Goal: Contribute content: Add original content to the website for others to see

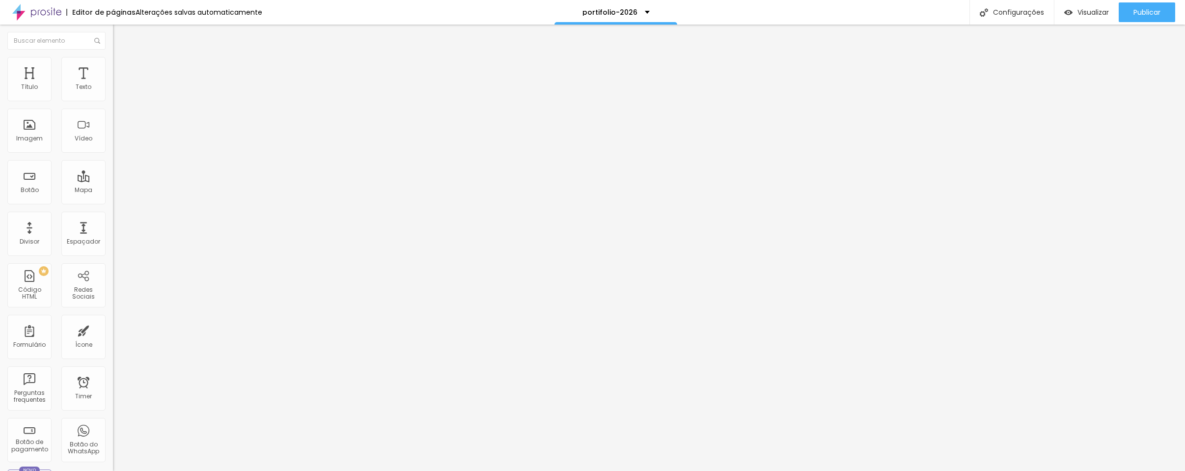
click at [113, 108] on span "Titulo 4" at bounding box center [126, 103] width 26 height 10
click at [113, 115] on span "Titulo 5" at bounding box center [124, 111] width 22 height 8
click at [117, 146] on icon "button" at bounding box center [120, 143] width 6 height 6
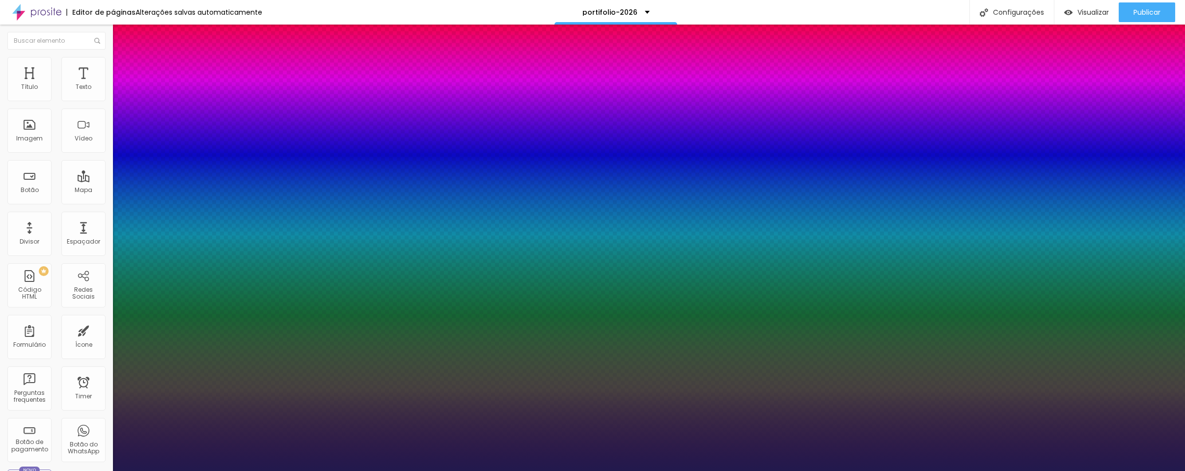
type input "1"
click at [631, 471] on div at bounding box center [592, 471] width 1185 height 0
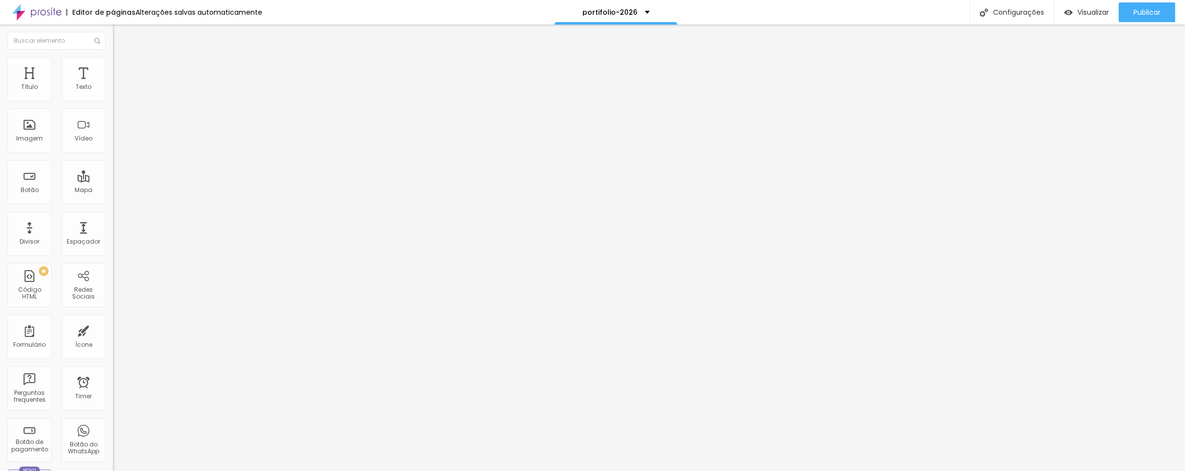
click at [113, 106] on div "Titulo 4 H4" at bounding box center [169, 102] width 113 height 7
click at [113, 109] on li "Titulo 4 H4" at bounding box center [169, 103] width 113 height 9
click at [113, 148] on button "button" at bounding box center [120, 143] width 14 height 10
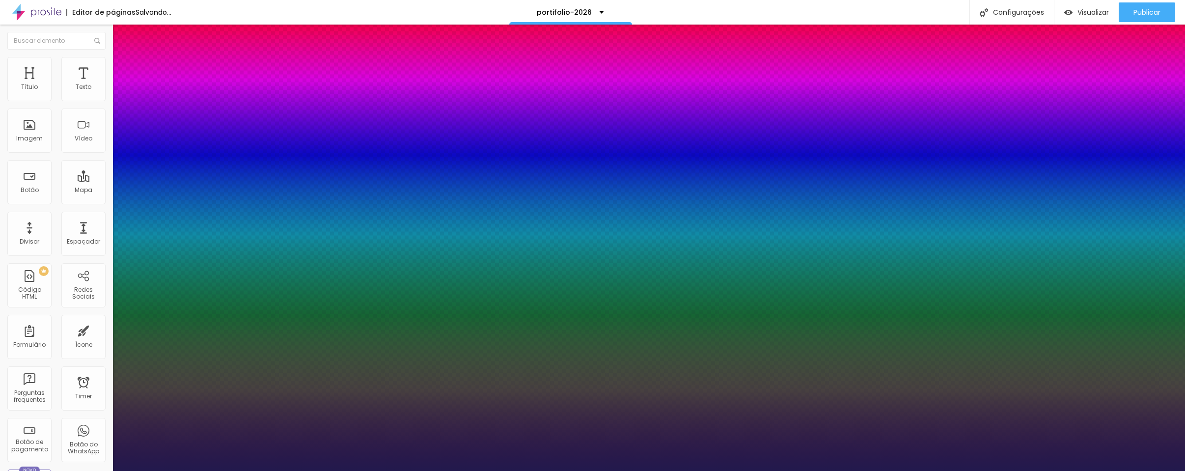
type input "1"
type input "21"
type input "1"
type input "19"
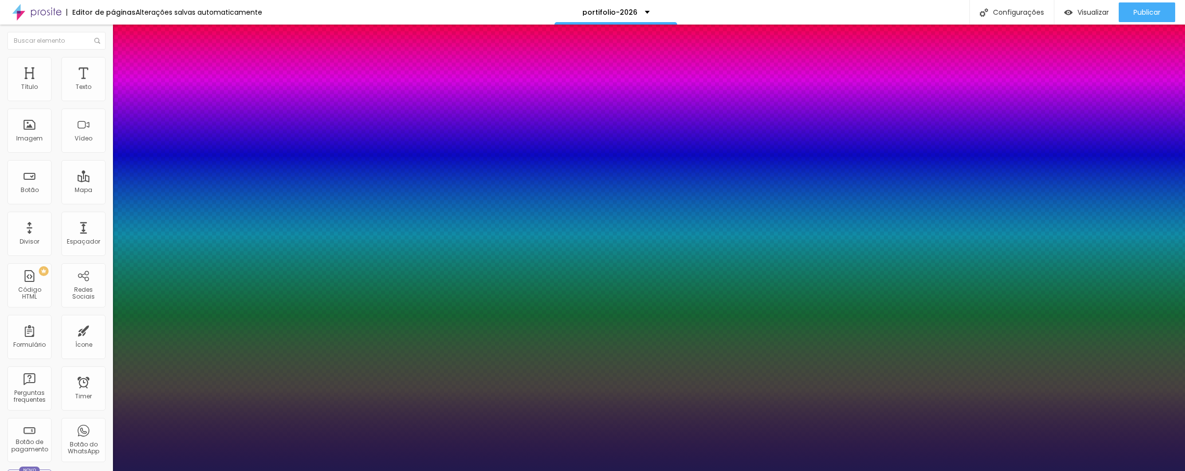
type input "19"
type input "1"
type input "18"
type input "1"
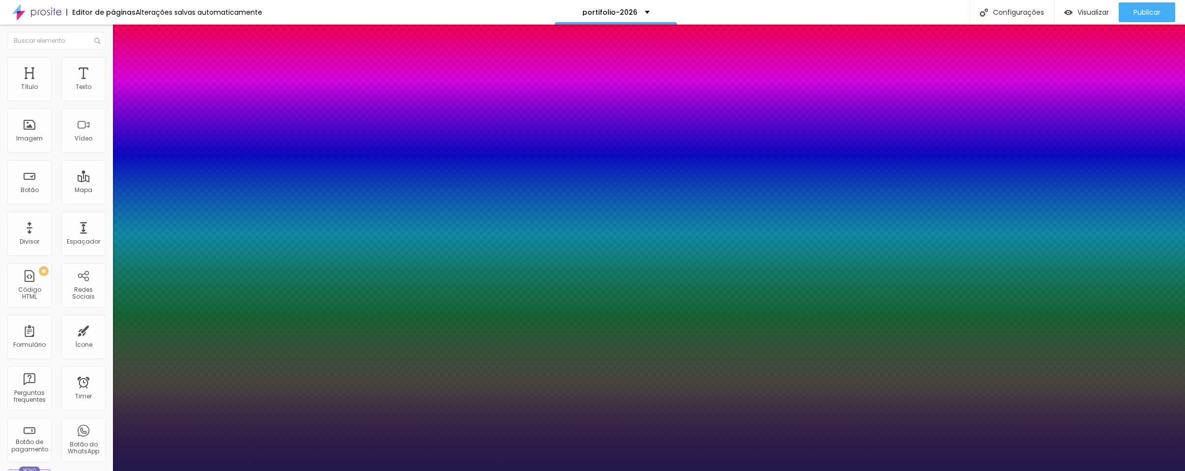
type input "17"
type input "1"
type input "16"
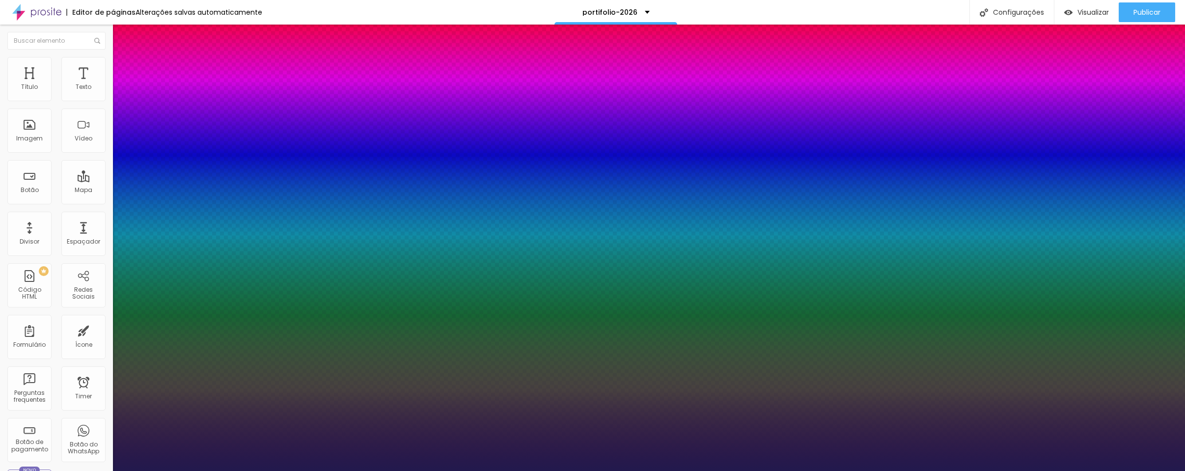
type input "1"
type input "16"
click at [628, 471] on div at bounding box center [592, 471] width 1185 height 0
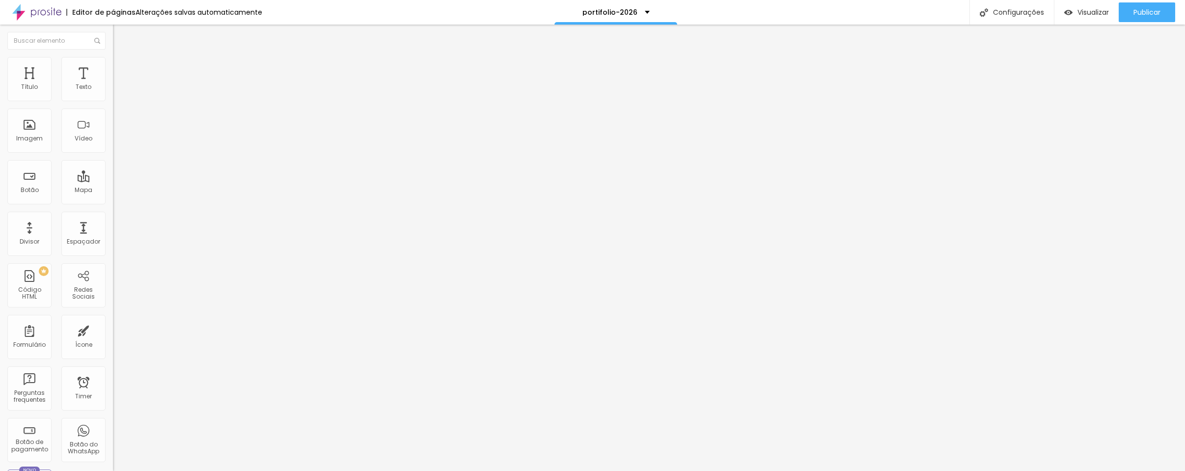
click at [113, 148] on button "button" at bounding box center [120, 143] width 14 height 10
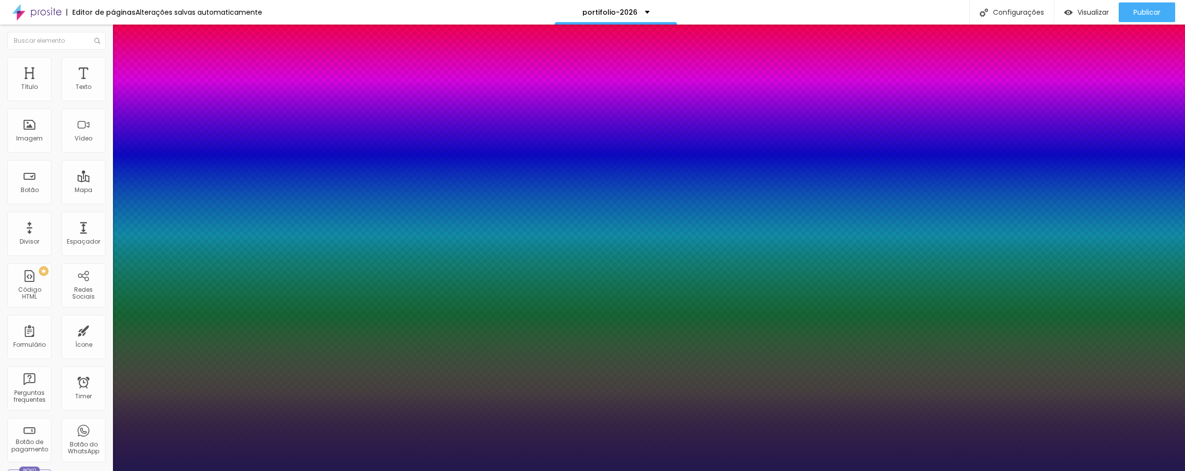
type input "1"
type input "40"
type input "1"
type input "39"
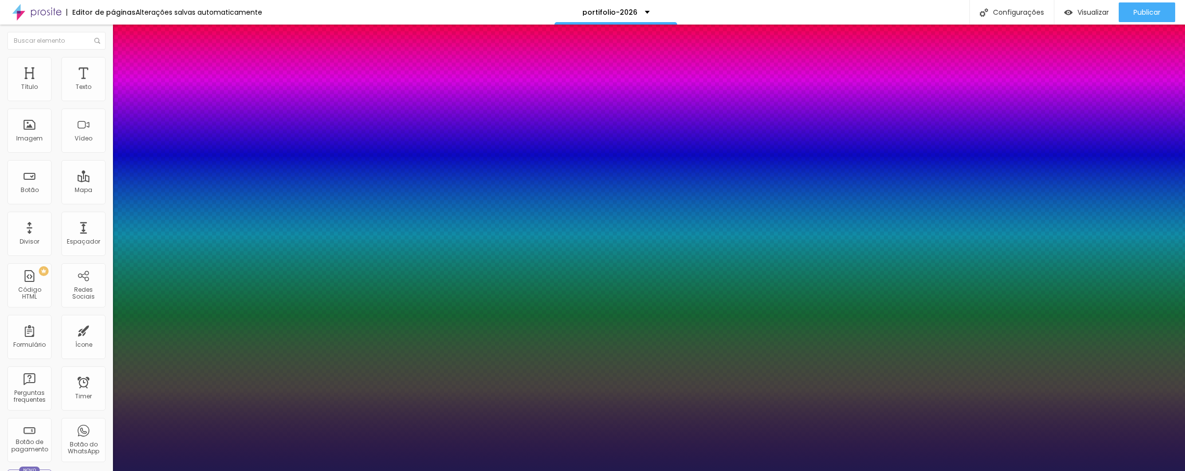
type input "39"
type input "1"
type input "38"
type input "1"
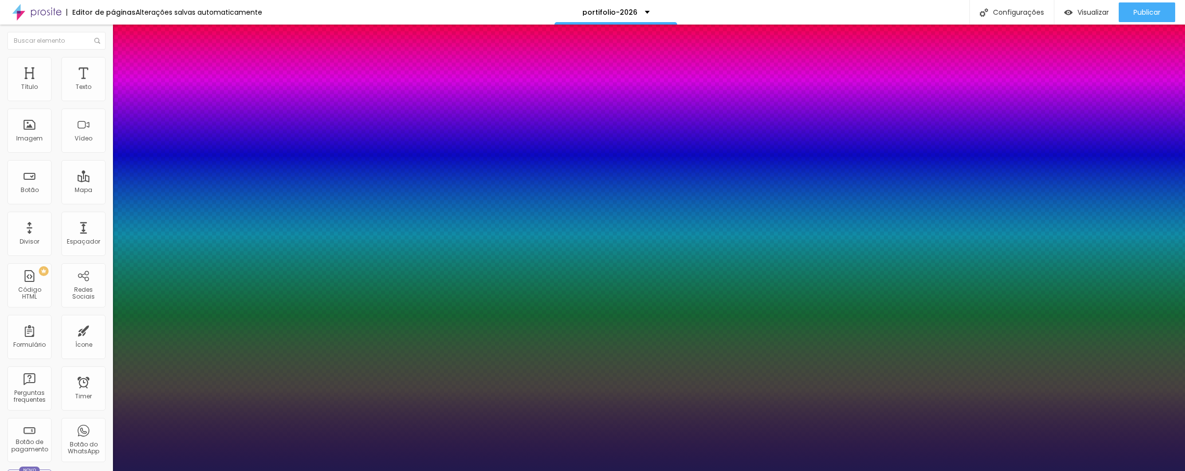
type input "37"
type input "1"
type input "36"
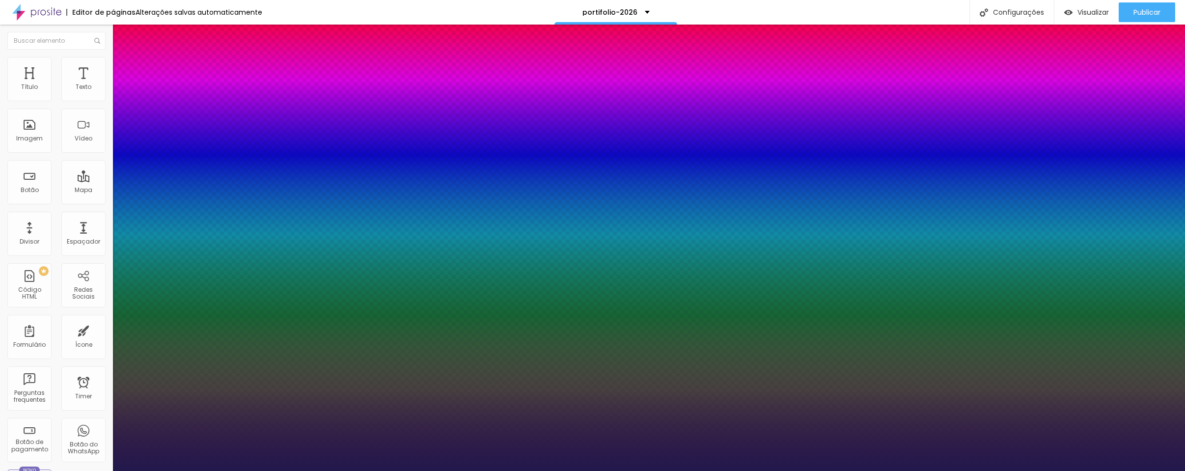
type input "1"
type input "35"
type input "1"
type input "34"
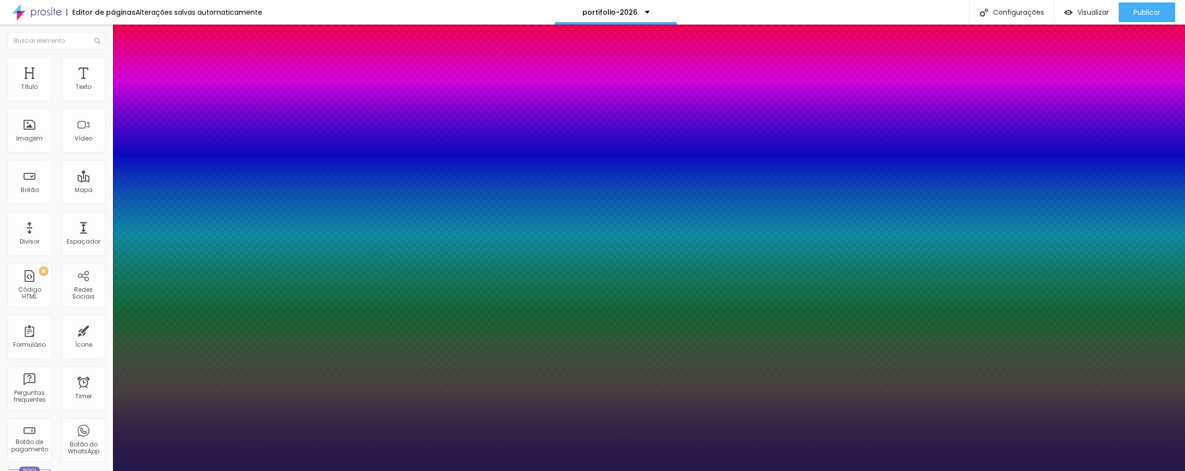
type input "34"
type input "1"
type input "33"
type input "1"
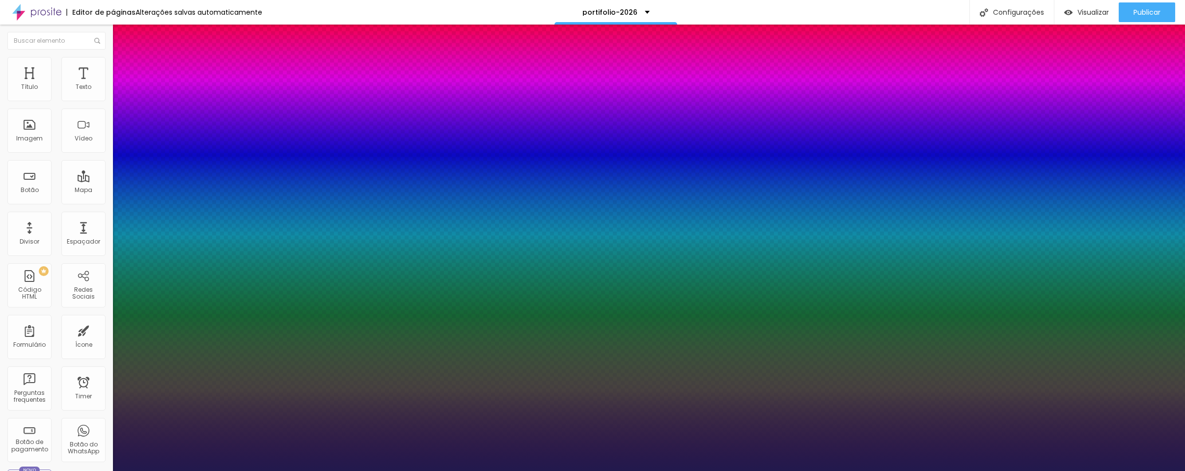
type input "32"
type input "1"
type input "31"
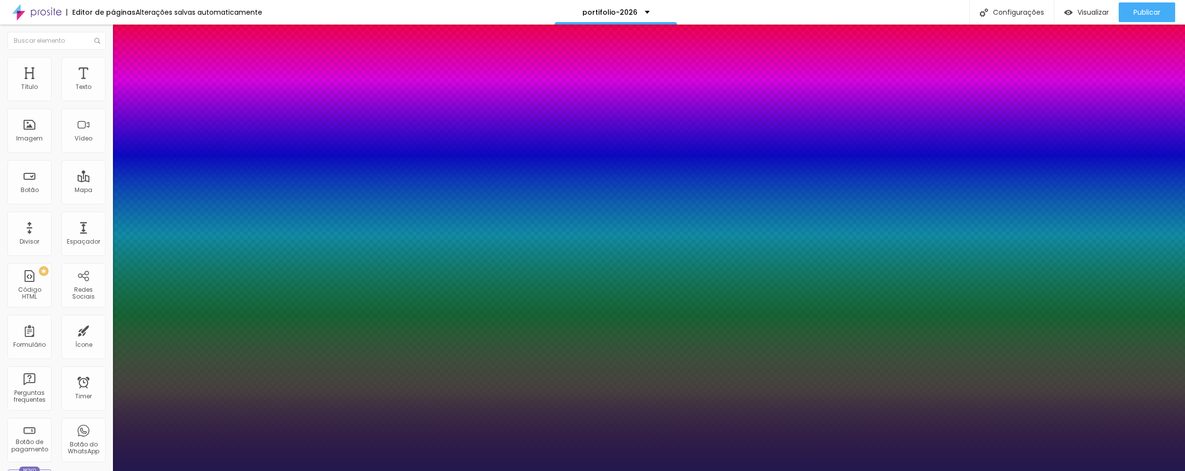
type input "1"
type input "29"
type input "1"
type input "28"
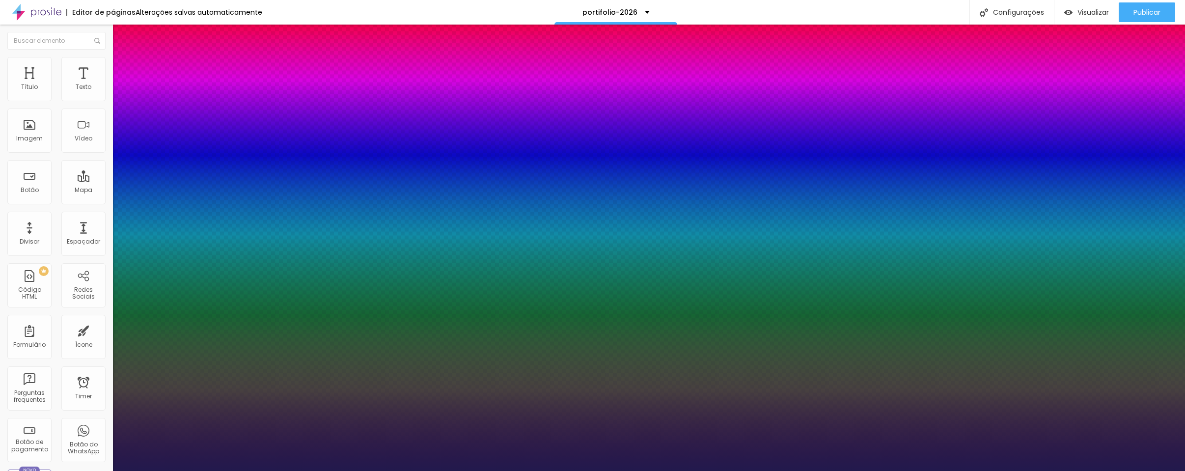
type input "28"
type input "1"
type input "27"
type input "1"
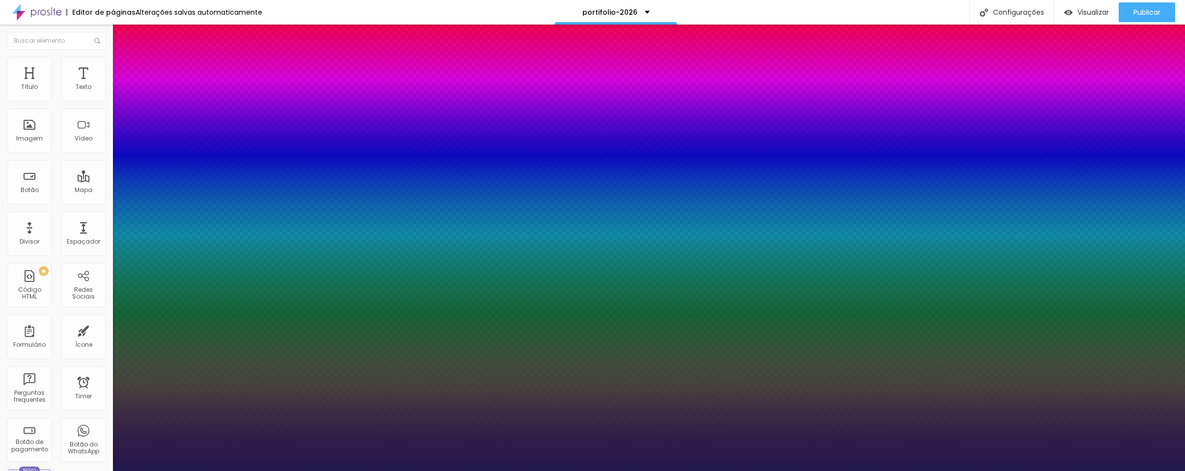
type input "26"
type input "1"
type input "25"
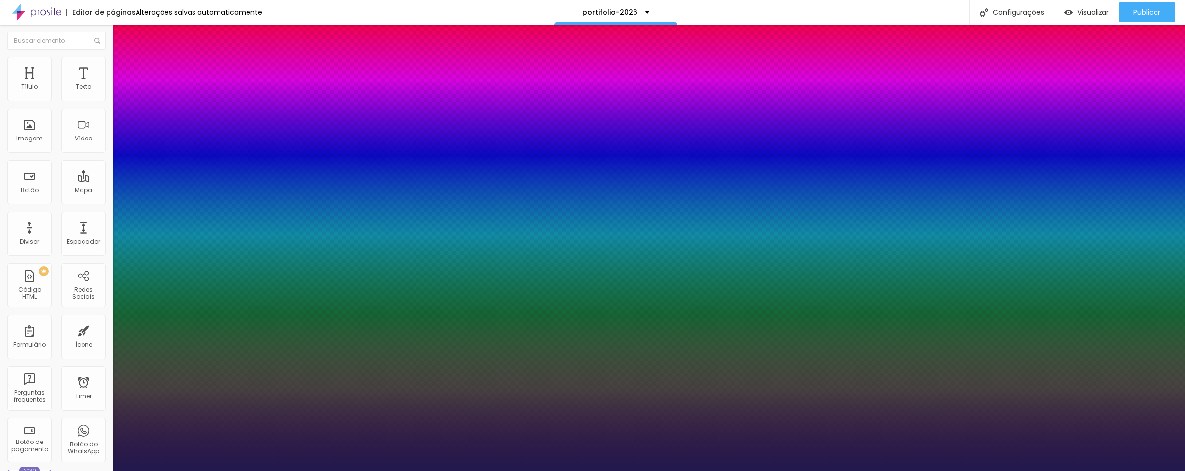
type input "1"
type input "24"
type input "1"
type input "23"
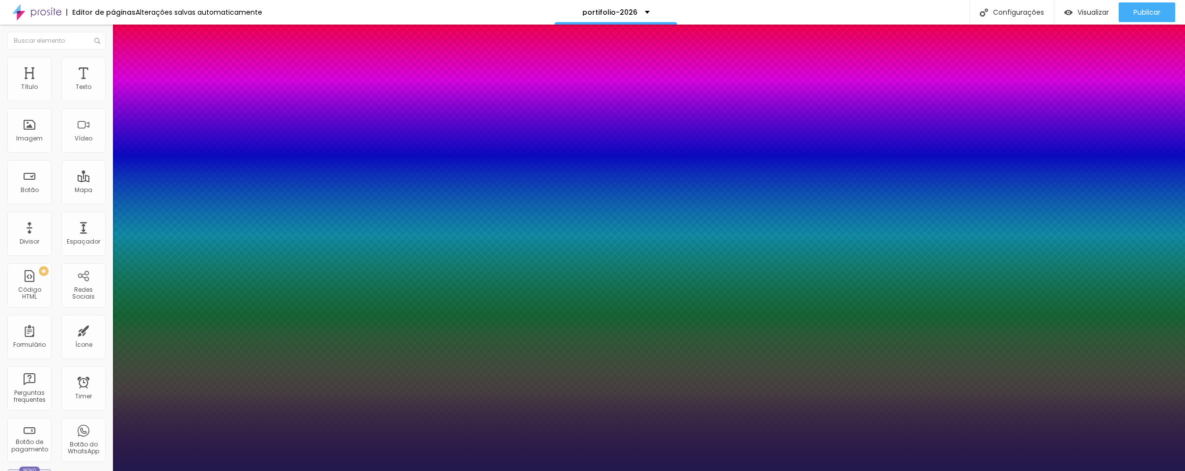
type input "23"
type input "1"
type input "22"
type input "1"
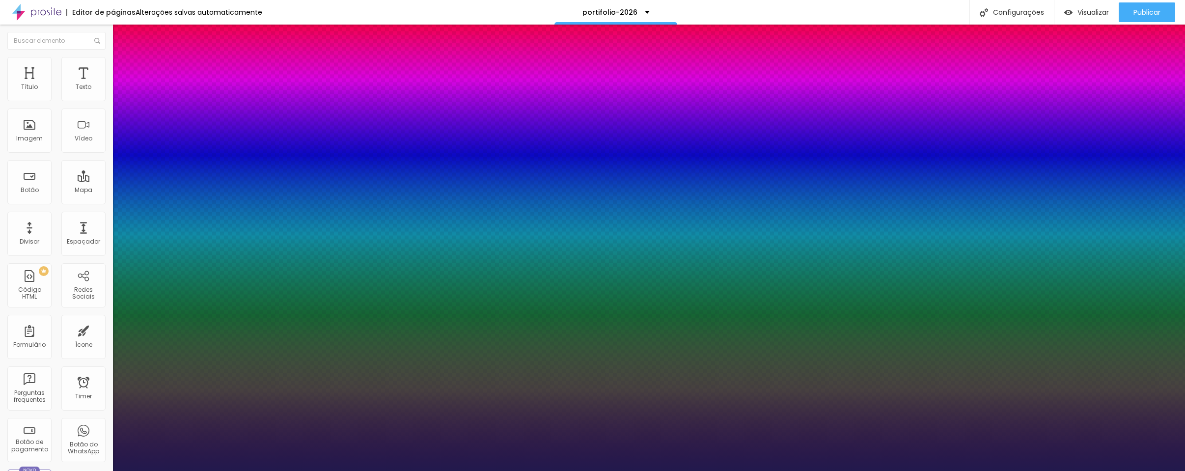
type input "21"
type input "1"
type input "20"
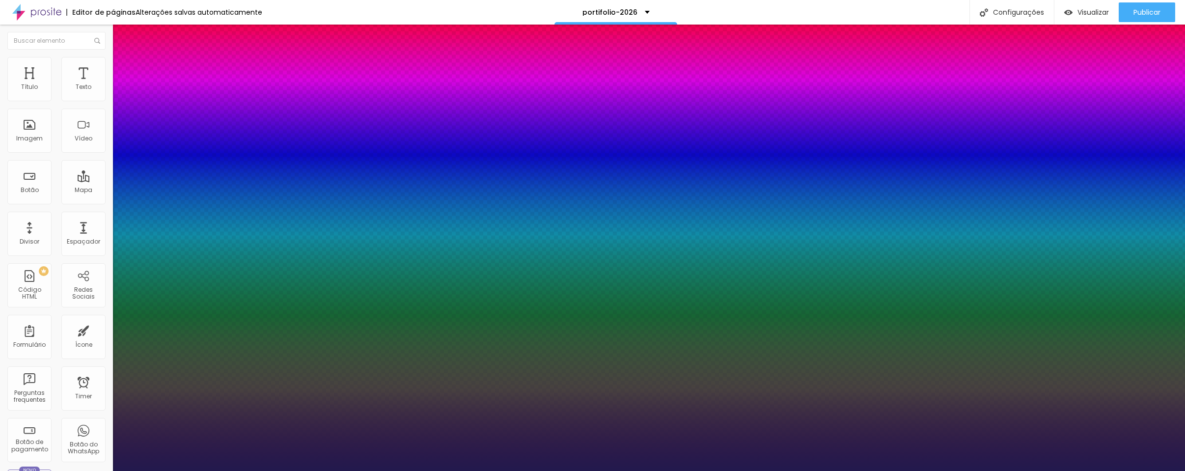
type input "1"
type input "19"
type input "1"
type input "18"
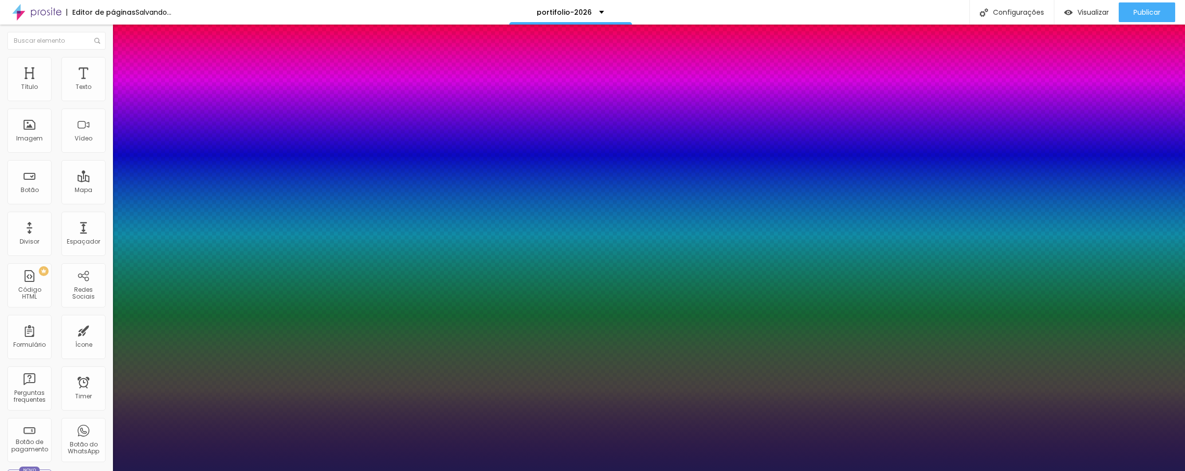
type input "18"
type input "1"
type input "17"
type input "1"
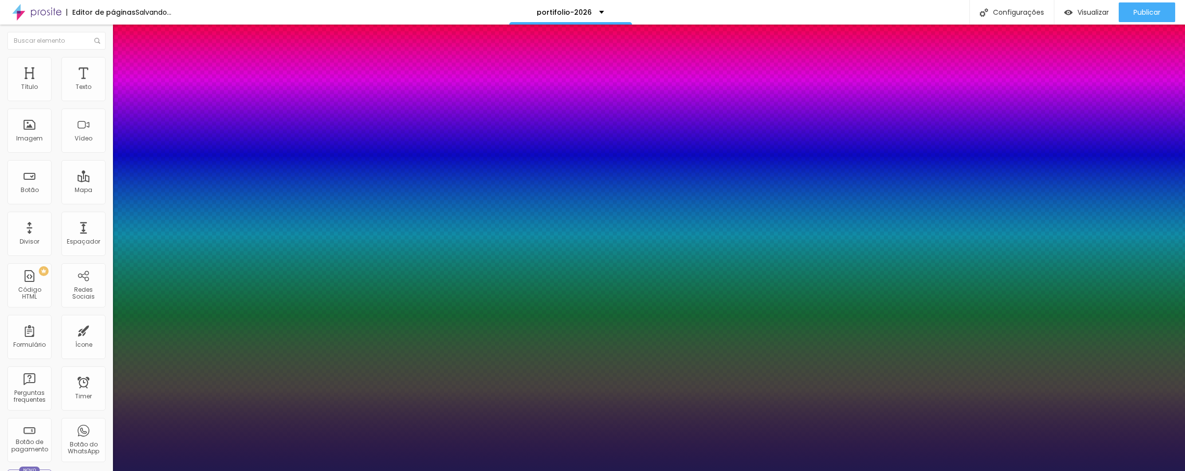
drag, startPoint x: 151, startPoint y: 273, endPoint x: 134, endPoint y: 270, distance: 17.4
type input "17"
type input "1"
click at [643, 471] on div at bounding box center [592, 471] width 1185 height 0
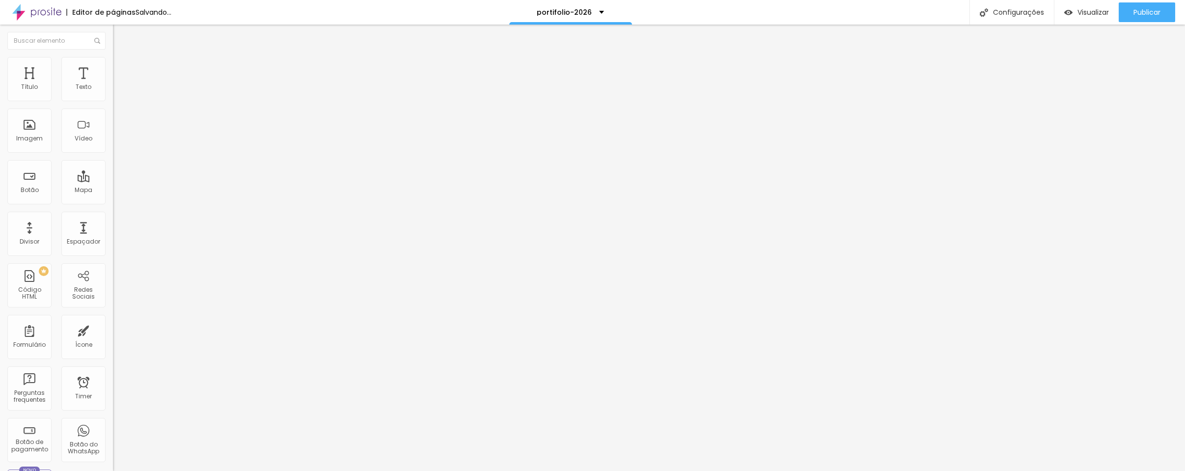
click at [117, 142] on icon "button" at bounding box center [118, 141] width 2 height 2
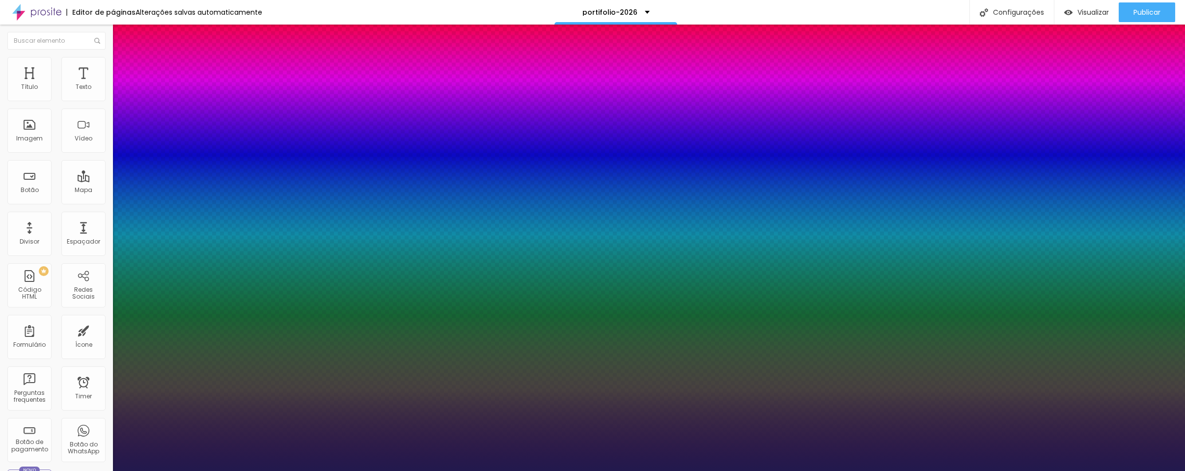
type input "1"
type input "25"
type input "1"
type input "26"
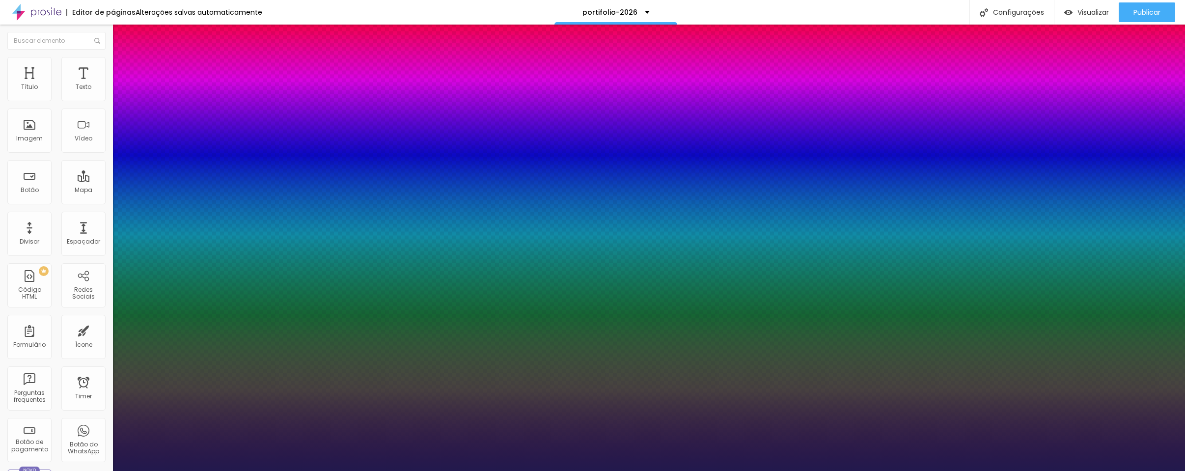
type input "26"
type input "1"
type input "27"
type input "1"
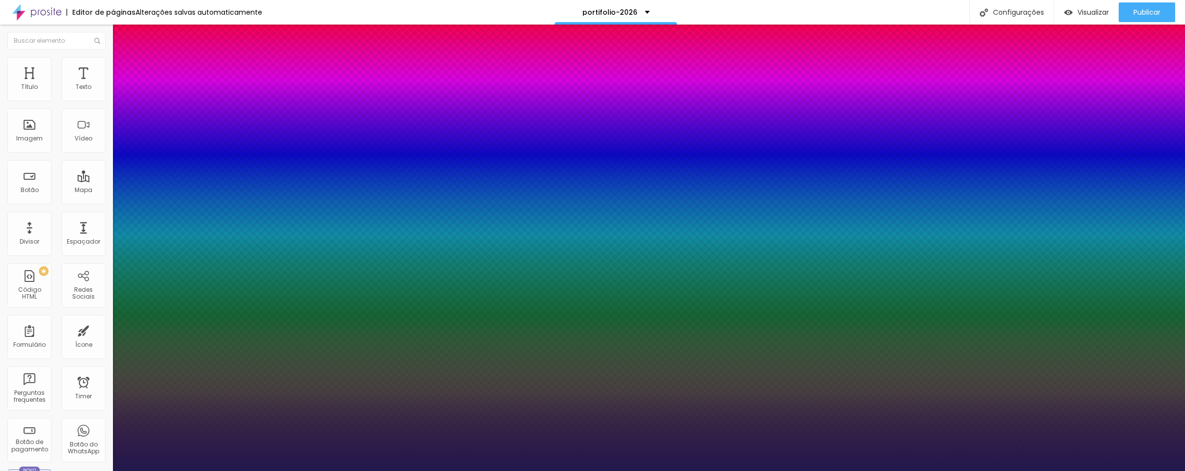
type input "28"
type input "1"
type input "29"
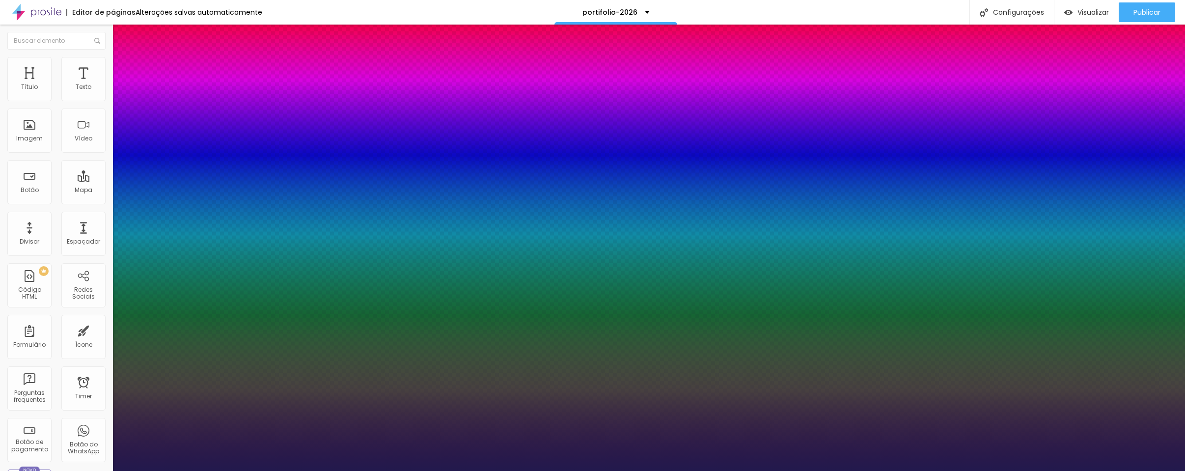
type input "1"
type input "30"
type input "1"
type input "31"
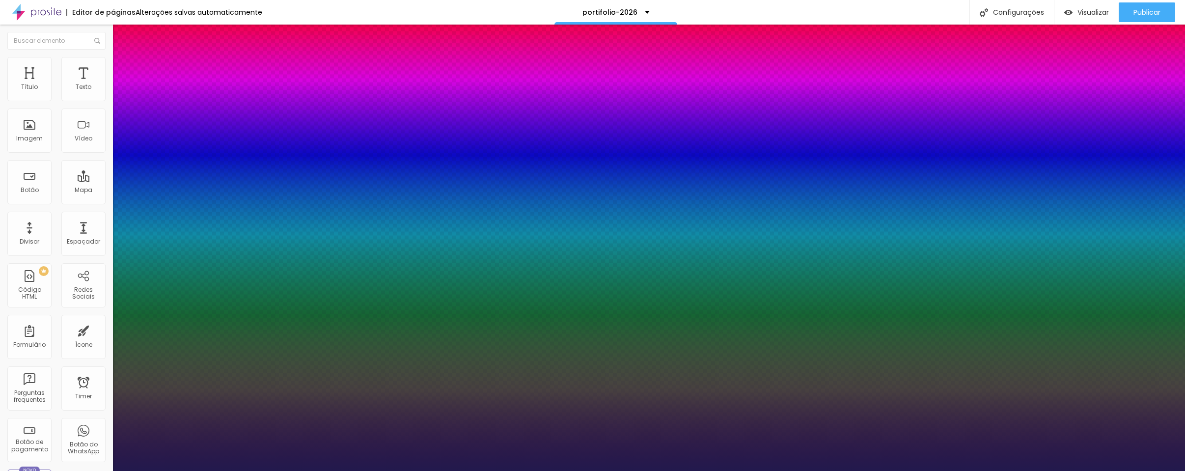
type input "31"
type input "1"
type input "32"
type input "1"
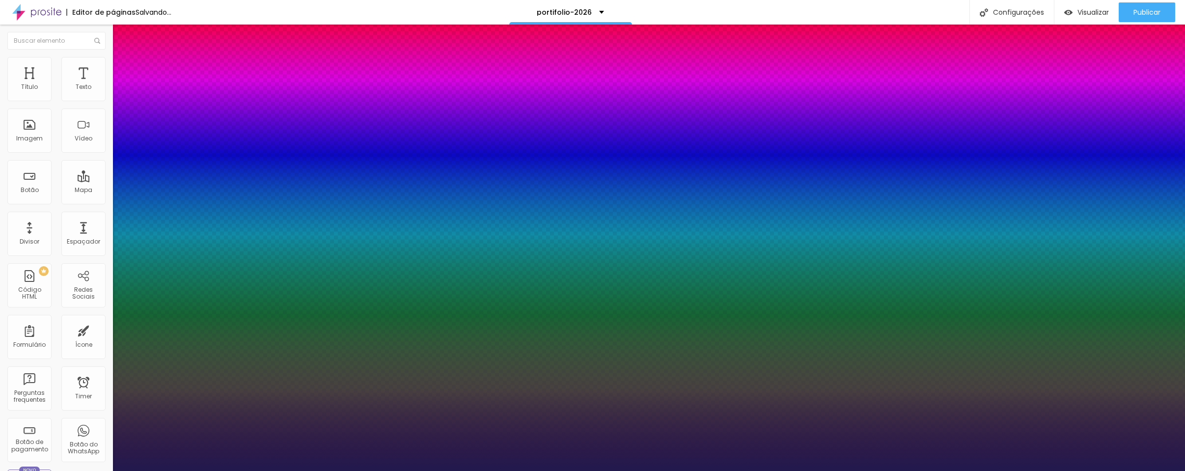
type input "33"
type input "1"
drag, startPoint x: 139, startPoint y: 273, endPoint x: 145, endPoint y: 273, distance: 5.9
type input "33"
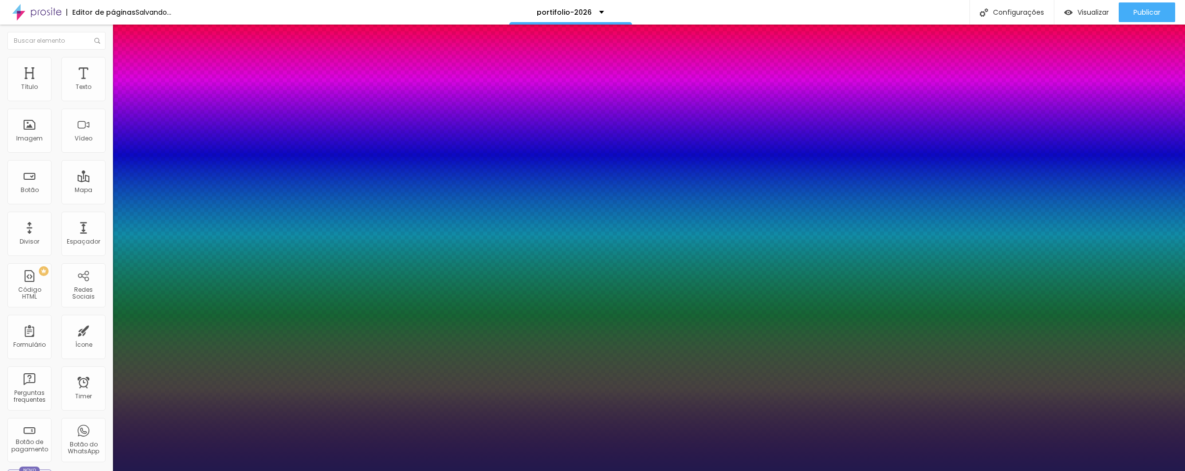
type input "1"
click at [484, 471] on div at bounding box center [592, 471] width 1185 height 0
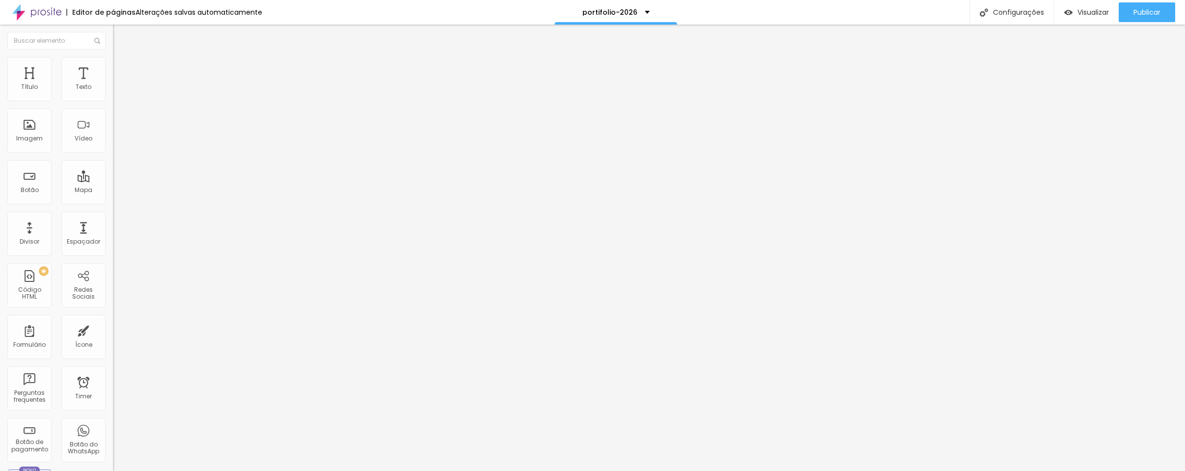
click at [113, 62] on img at bounding box center [117, 61] width 9 height 9
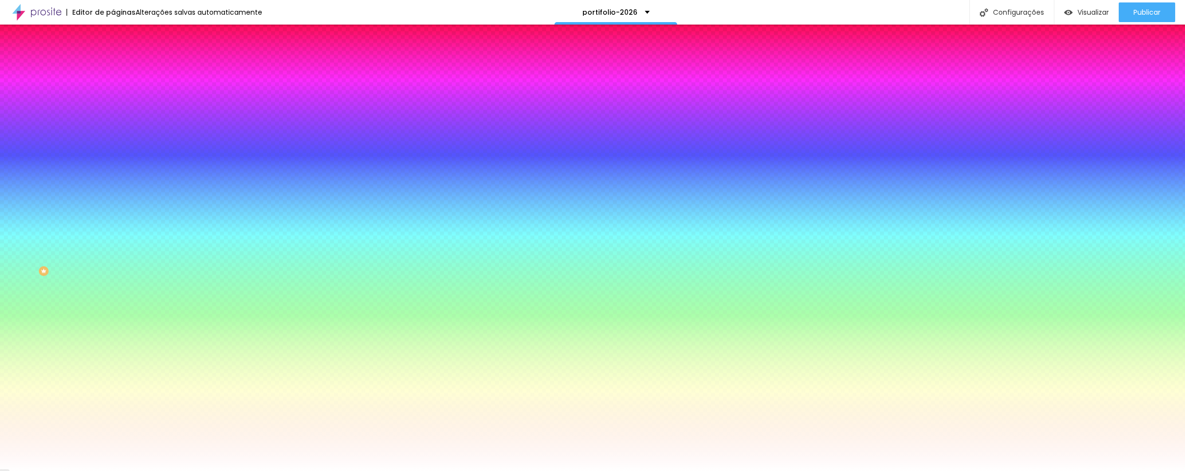
click at [113, 134] on div at bounding box center [169, 134] width 113 height 0
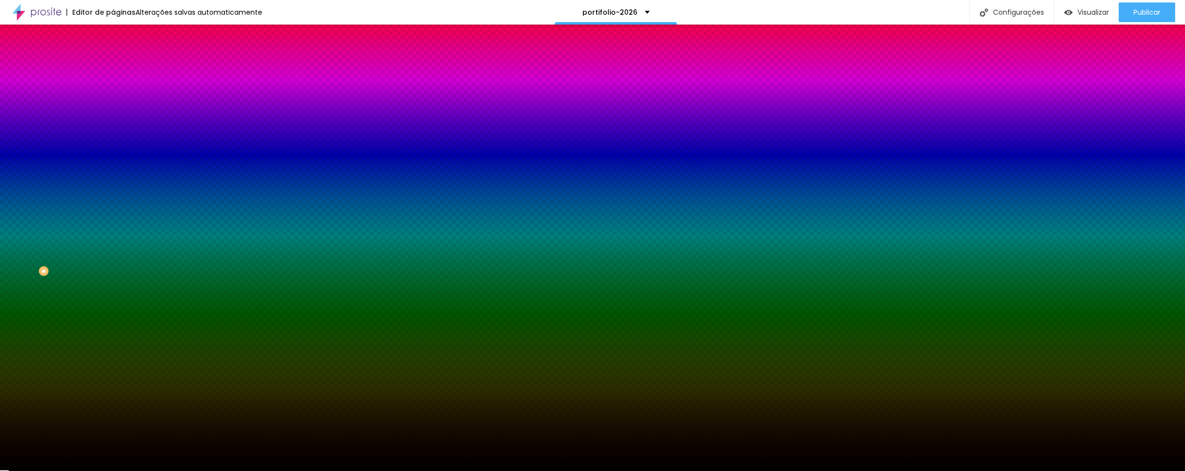
type input "#000000"
drag, startPoint x: 25, startPoint y: 257, endPoint x: 12, endPoint y: 277, distance: 24.1
click at [113, 277] on div "Editar Seção Conteúdo Estilo Avançado Imagem de fundo Adicionar imagem Efeito d…" at bounding box center [169, 248] width 113 height 446
click at [113, 89] on div "Adicionar imagem" at bounding box center [169, 86] width 113 height 7
click at [113, 90] on span "Adicionar imagem" at bounding box center [144, 86] width 63 height 8
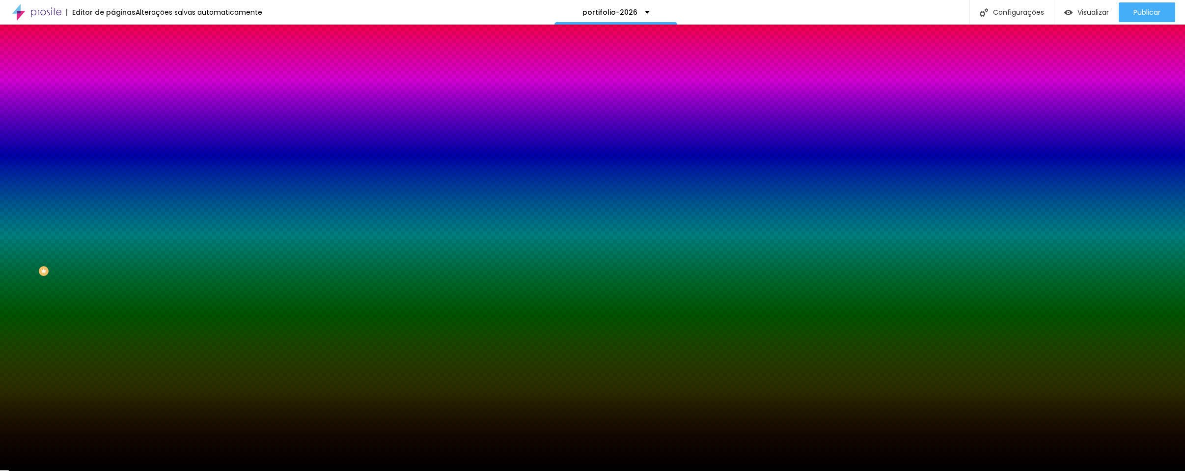
click at [113, 67] on li "Avançado" at bounding box center [169, 72] width 113 height 10
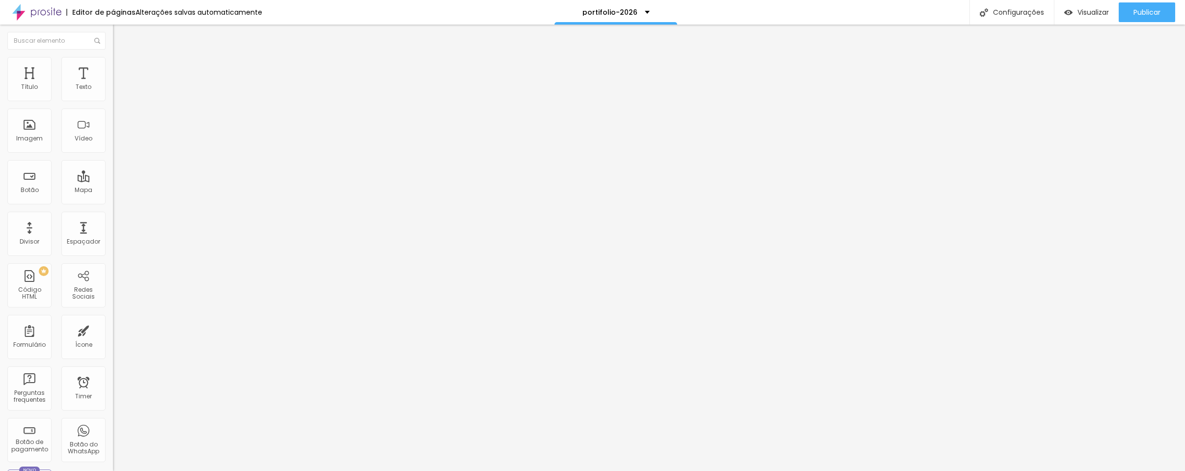
type input "0"
type input "2"
type input "7"
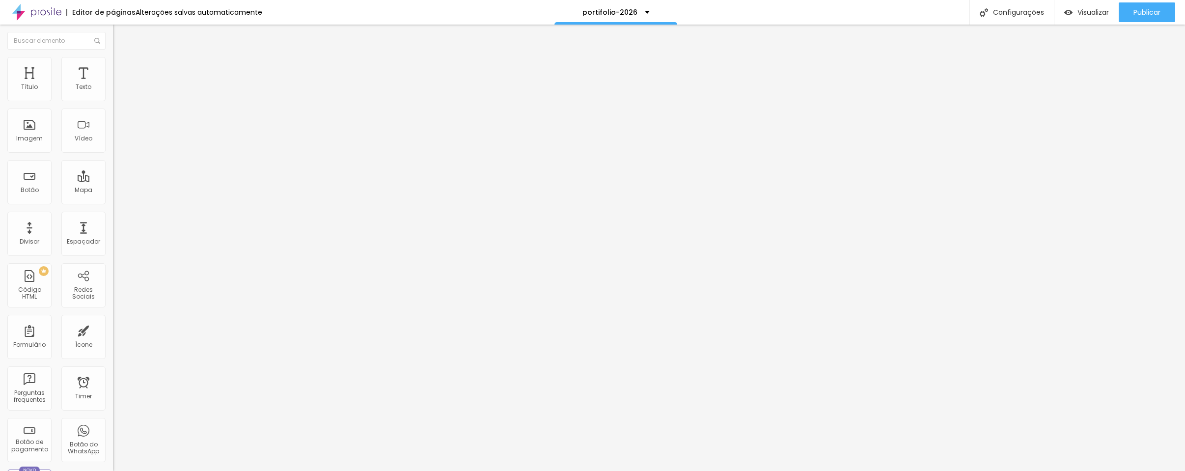
type input "7"
type input "13"
type input "18"
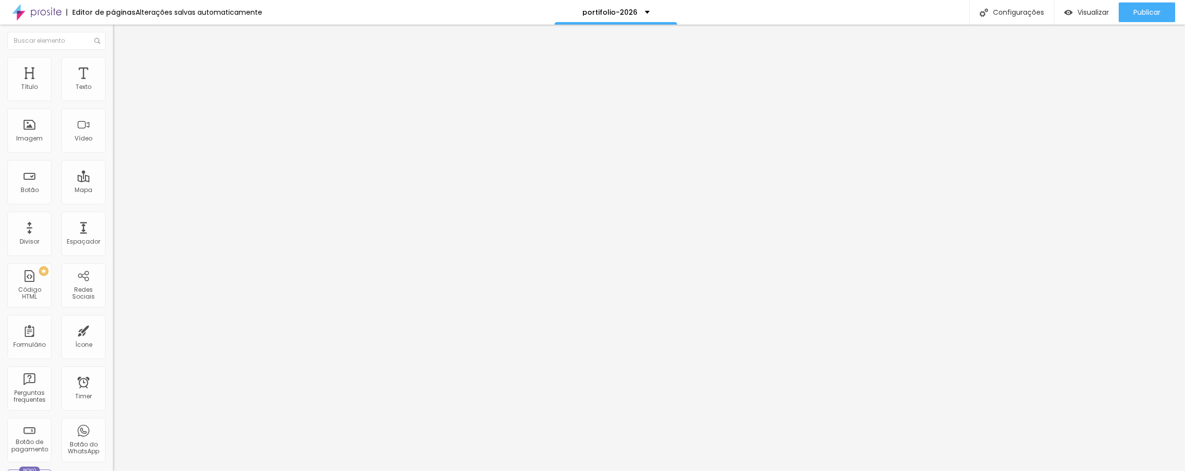
type input "23"
type input "28"
type input "34"
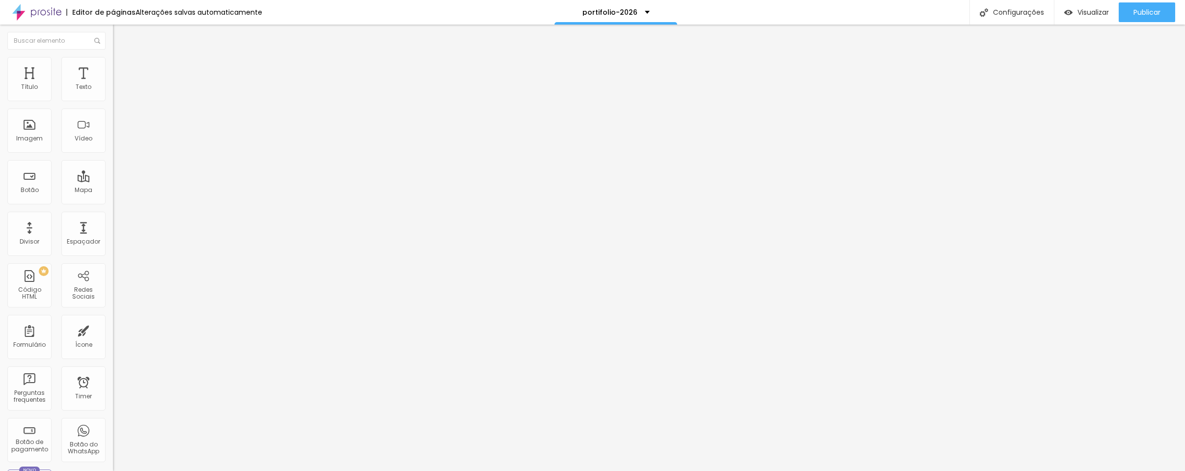
type input "34"
type input "39"
type input "44"
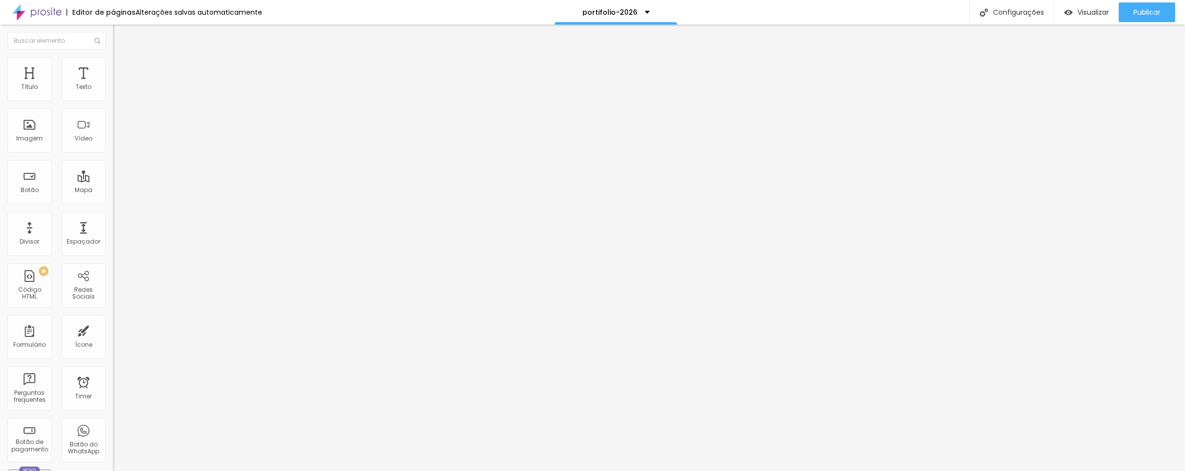
type input "50"
type input "55"
type input "60"
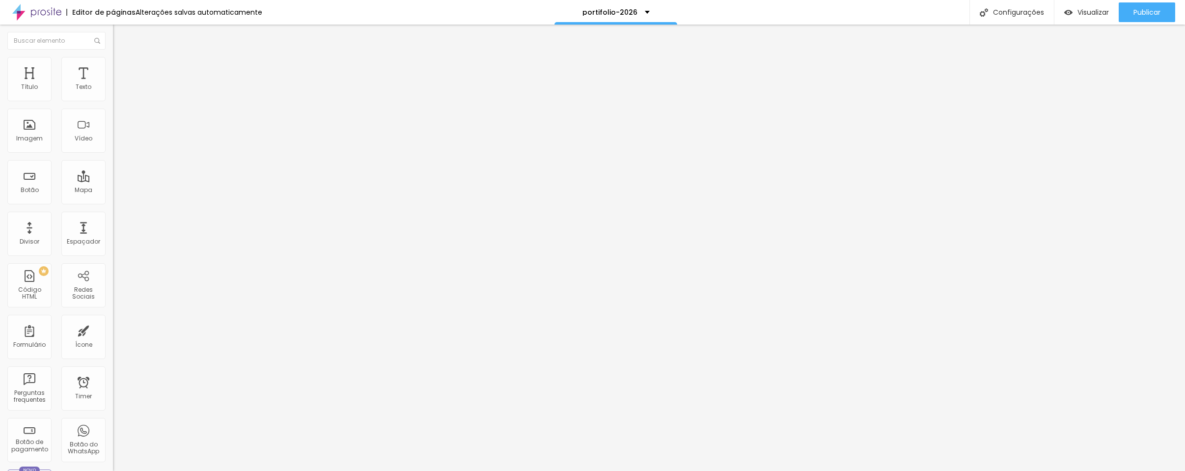
type input "60"
type input "65"
type input "71"
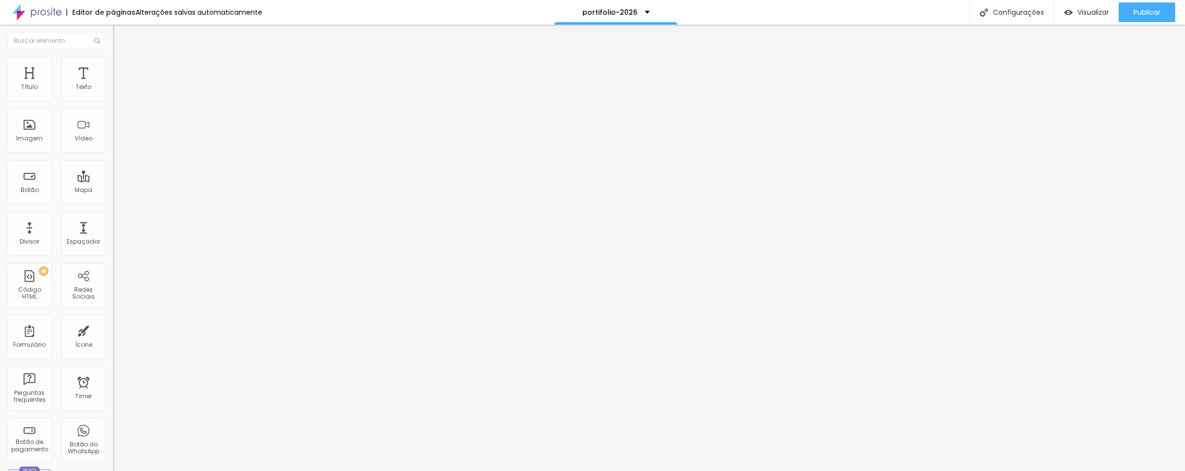
type input "76"
type input "81"
type input "86"
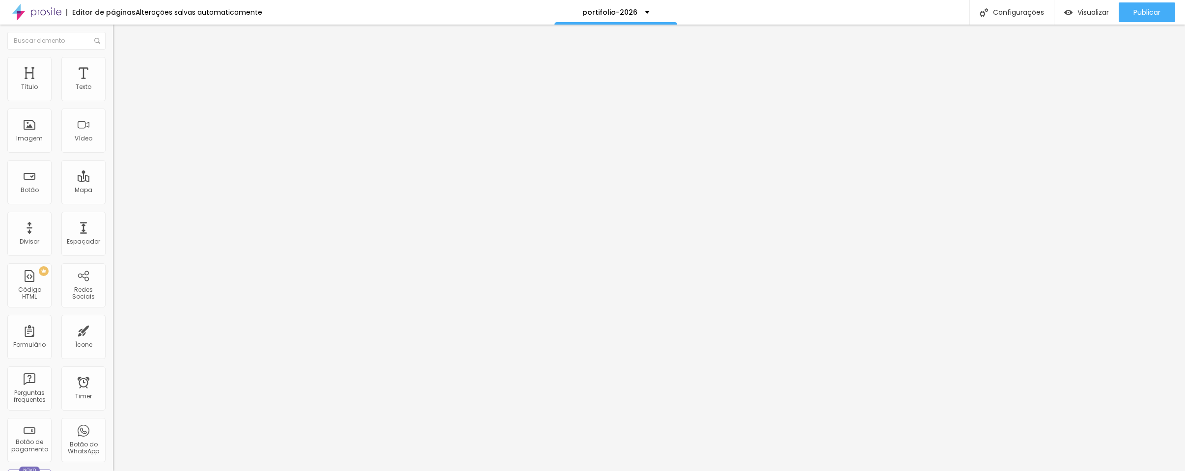
type input "86"
type input "92"
type input "97"
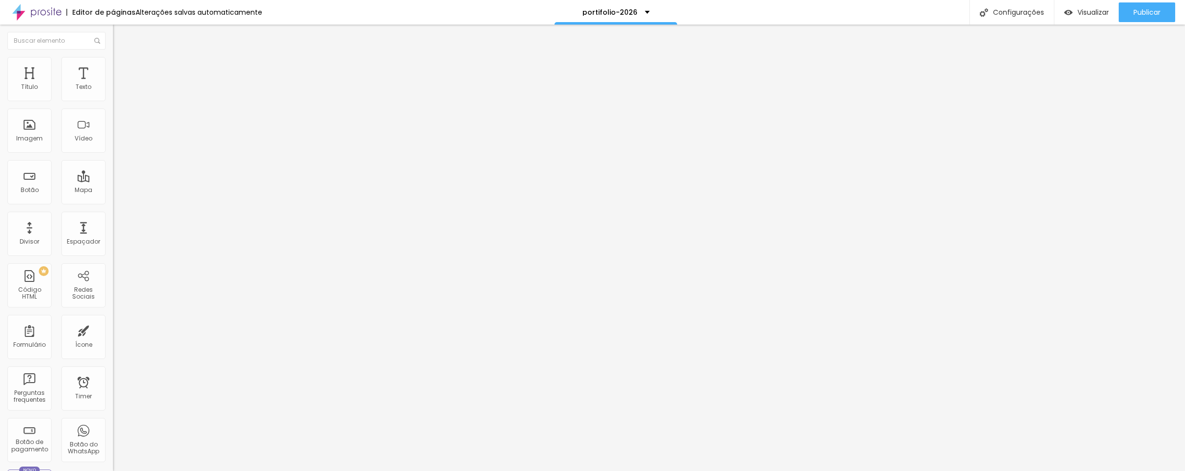
type input "92"
type input "86"
drag, startPoint x: 21, startPoint y: 121, endPoint x: 30, endPoint y: 122, distance: 9.3
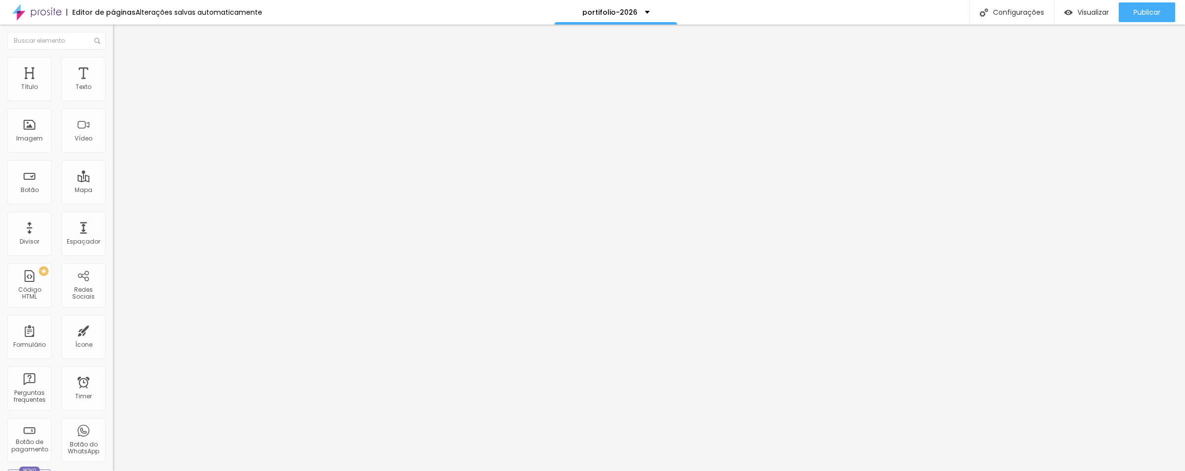
type input "86"
click at [113, 330] on input "range" at bounding box center [144, 334] width 63 height 8
click at [113, 60] on li "Estilo" at bounding box center [169, 62] width 113 height 10
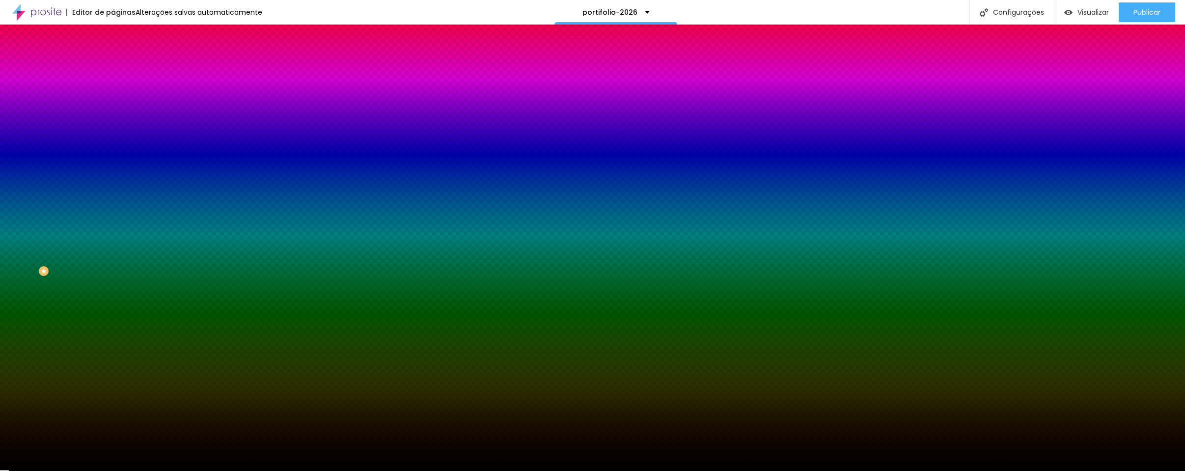
click at [113, 134] on div at bounding box center [169, 134] width 113 height 0
click at [113, 143] on div at bounding box center [169, 143] width 113 height 0
click at [113, 134] on div at bounding box center [169, 134] width 113 height 0
drag, startPoint x: 104, startPoint y: 261, endPoint x: 103, endPoint y: 255, distance: 5.6
click at [113, 143] on div at bounding box center [169, 143] width 113 height 0
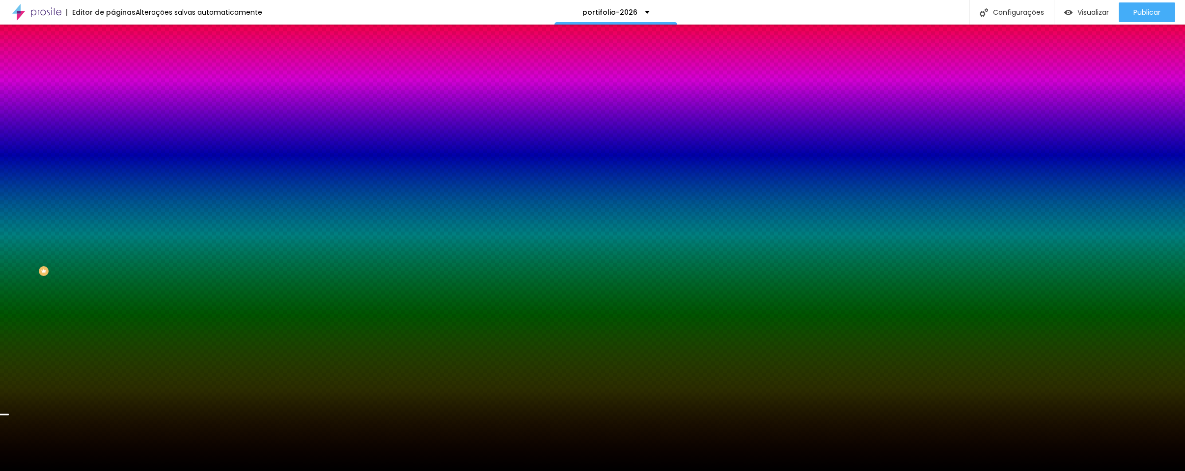
click at [113, 204] on div "Imagem de fundo Trocar imagem Efeito da Imagem Nenhum Nenhum Parallax Cor de fu…" at bounding box center [169, 140] width 113 height 127
drag, startPoint x: 70, startPoint y: 173, endPoint x: 76, endPoint y: 200, distance: 27.5
click at [113, 134] on div at bounding box center [169, 134] width 113 height 0
drag, startPoint x: 99, startPoint y: 250, endPoint x: 99, endPoint y: 244, distance: 5.4
click at [99, 244] on div at bounding box center [592, 235] width 1185 height 471
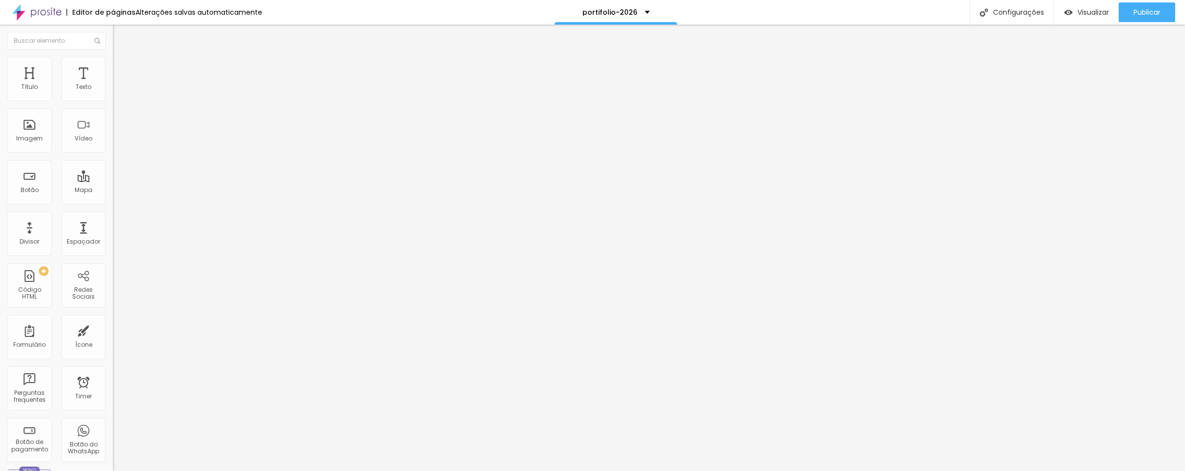
click at [117, 175] on icon "button" at bounding box center [120, 172] width 6 height 6
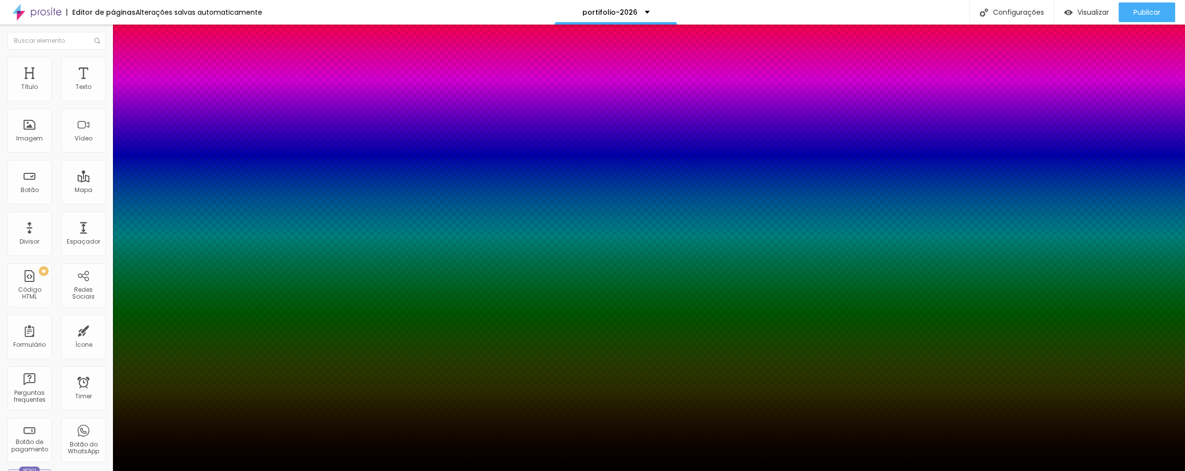
click at [100, 471] on div at bounding box center [592, 471] width 1185 height 0
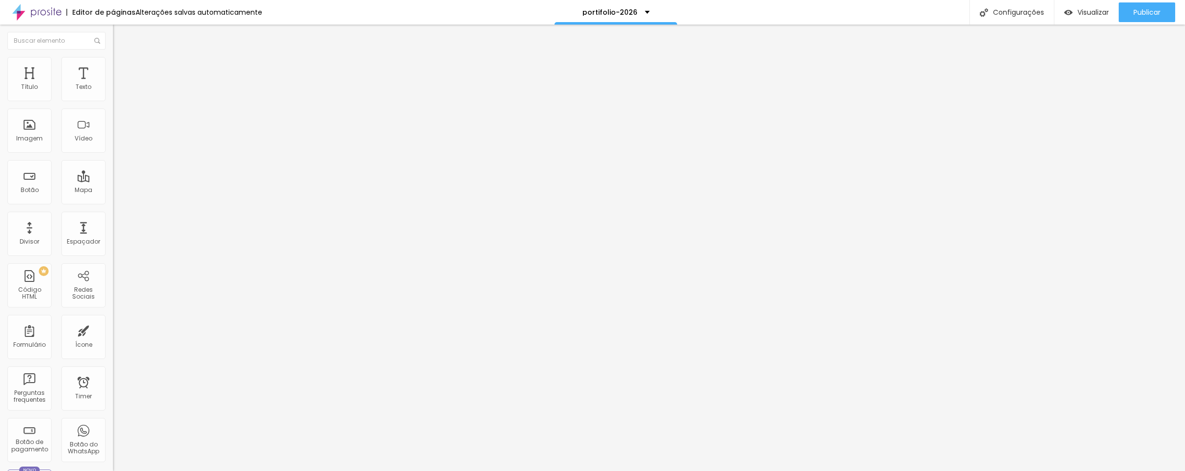
click at [117, 142] on icon "button" at bounding box center [120, 140] width 6 height 6
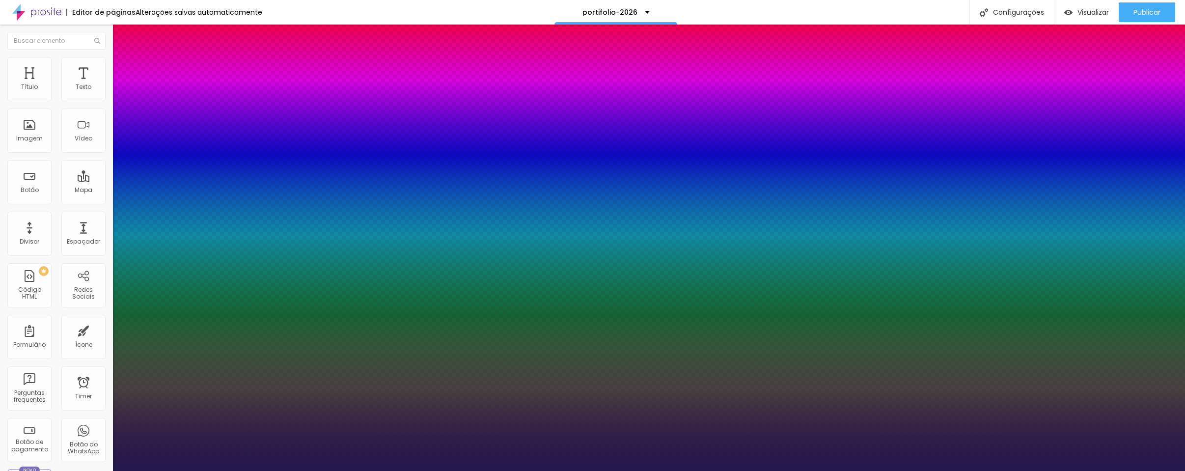
type input "1"
type input "48"
type input "1"
type input "47"
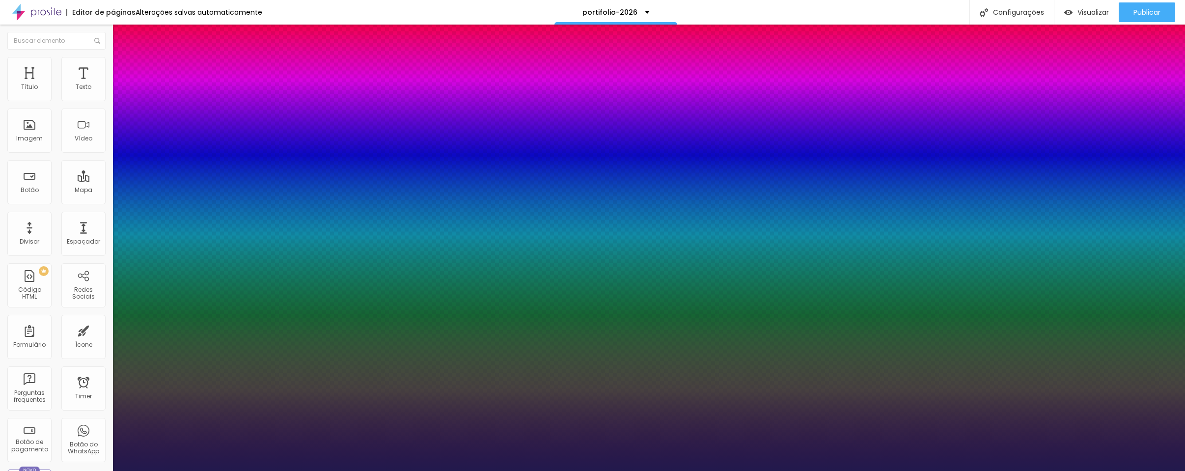
type input "47"
type input "1"
type input "48"
type input "1"
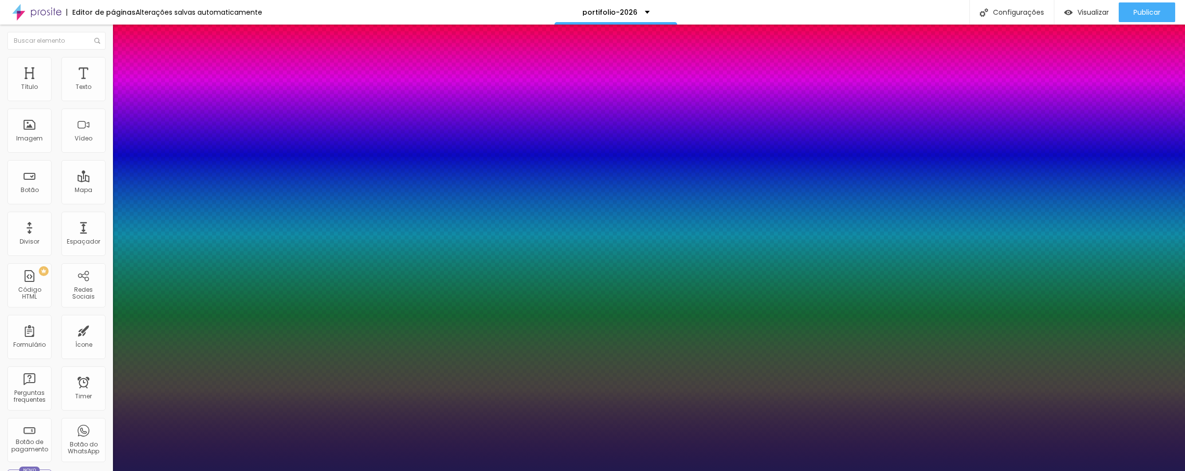
type input "48"
type input "1"
click at [728, 471] on div at bounding box center [592, 471] width 1185 height 0
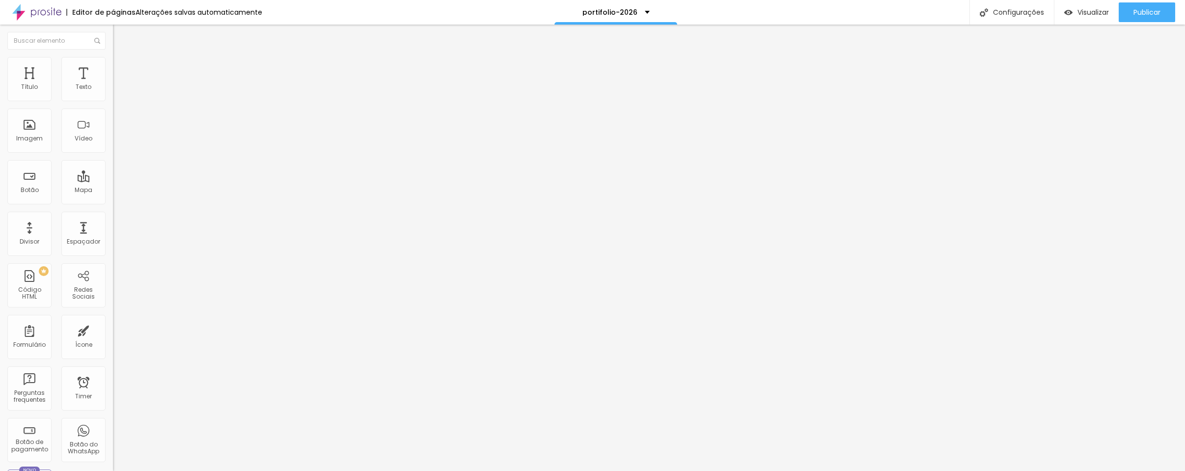
click at [113, 63] on li "Avançado" at bounding box center [169, 62] width 113 height 10
click at [113, 64] on li "Avançado" at bounding box center [169, 62] width 113 height 10
type input "4"
type input "2"
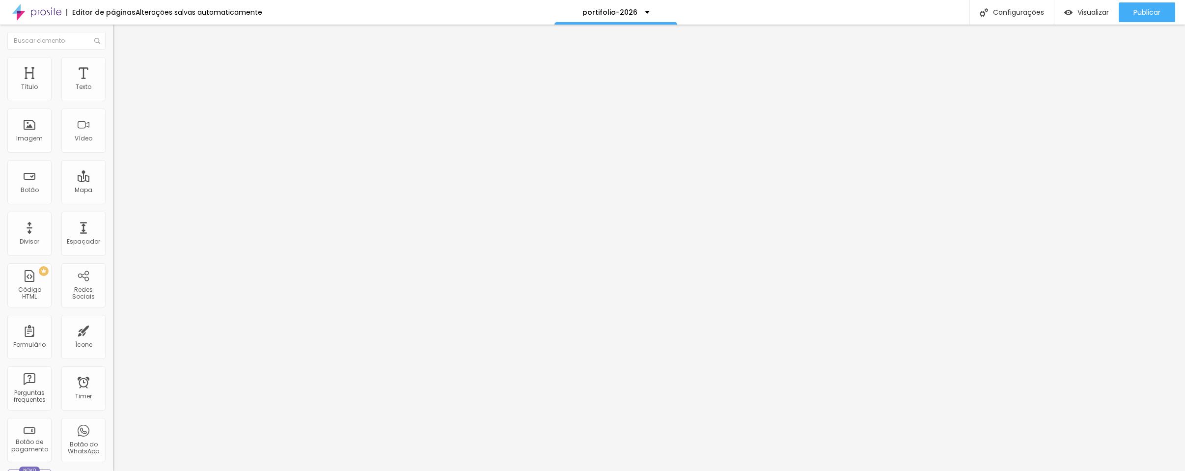
type input "2"
type input "1"
type input "0"
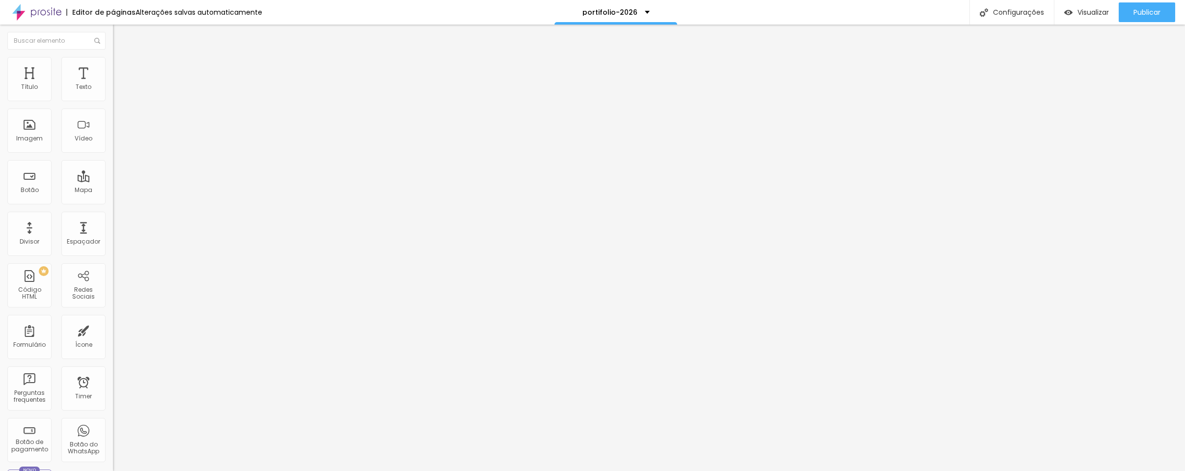
type input "1"
type input "2"
type input "3"
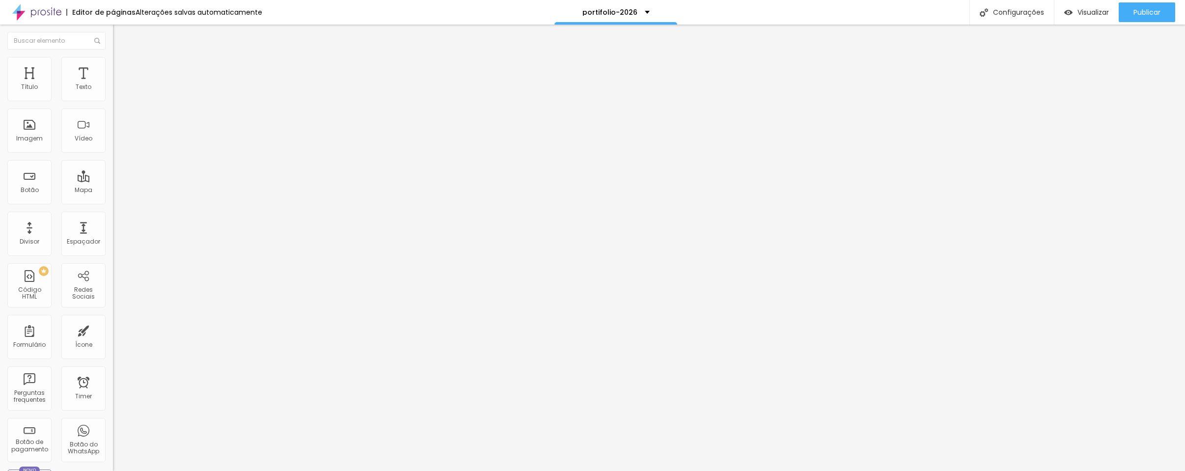
type input "3"
type input "4"
type input "5"
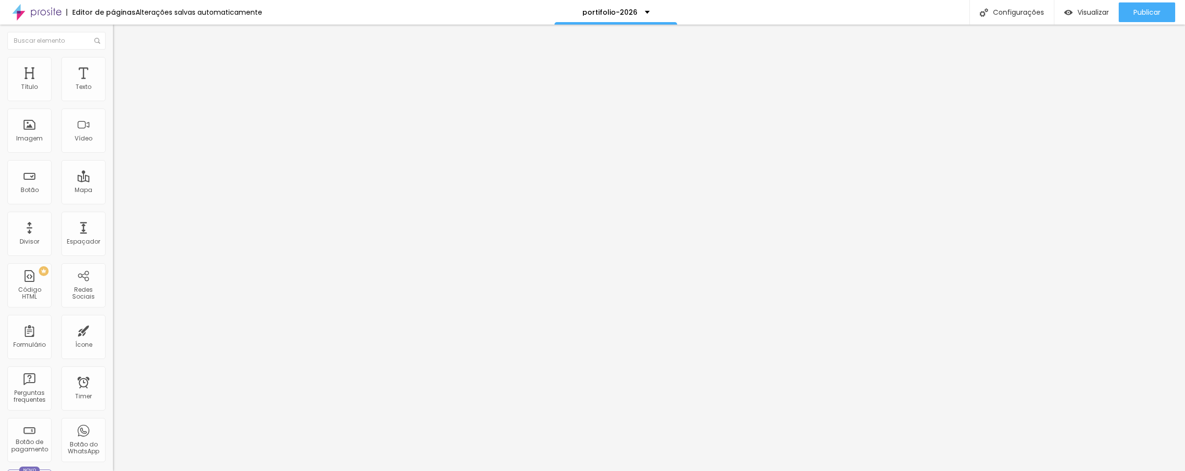
type input "6"
type input "7"
click at [113, 181] on input "range" at bounding box center [144, 185] width 63 height 8
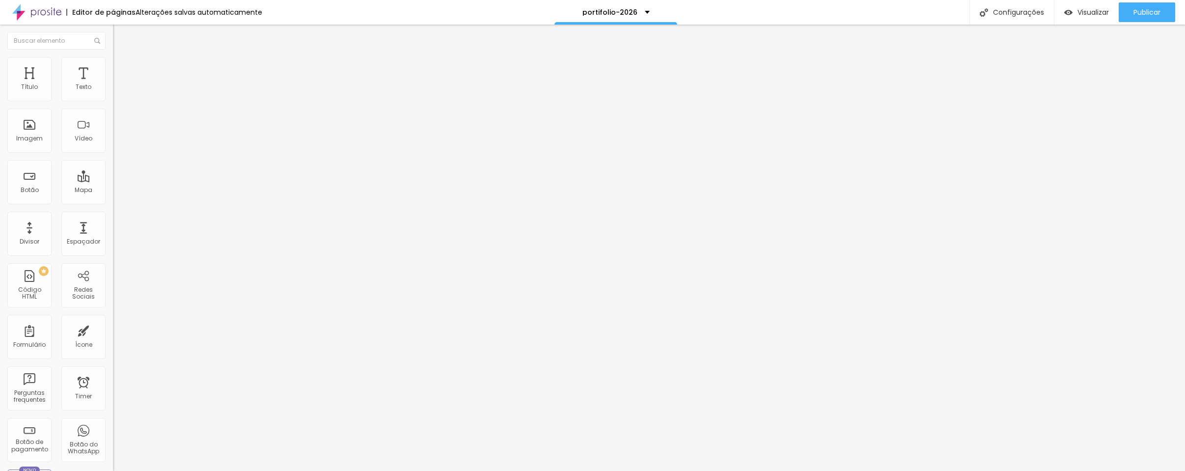
click at [113, 320] on input "range" at bounding box center [144, 324] width 63 height 8
click at [118, 141] on icon "button" at bounding box center [120, 140] width 4 height 4
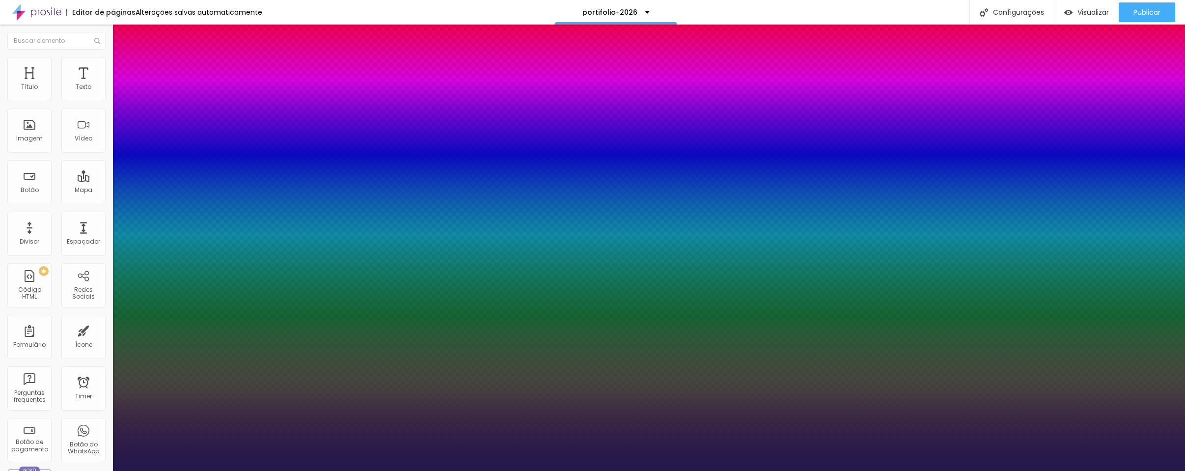
click at [570, 471] on div at bounding box center [592, 471] width 1185 height 0
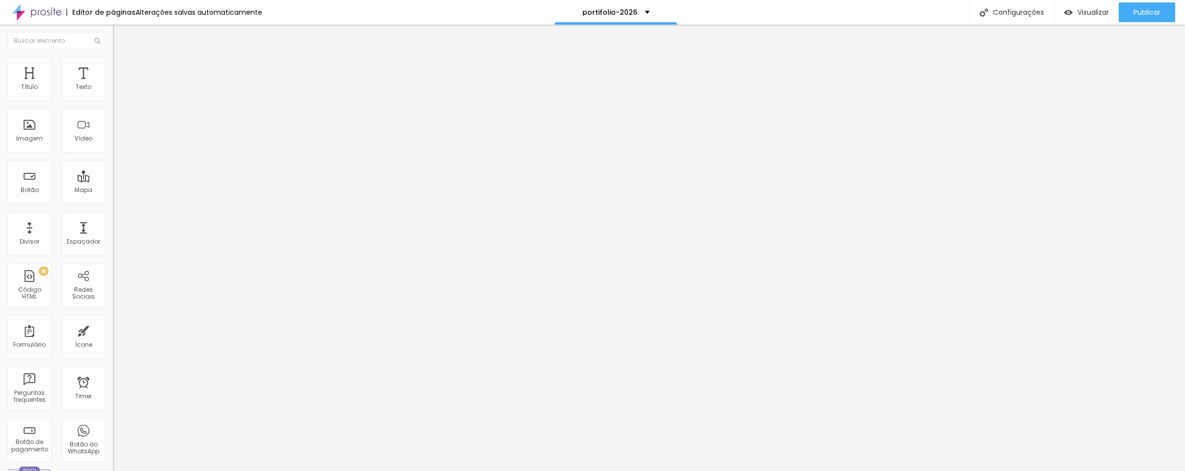
click at [113, 67] on li "Avançado" at bounding box center [169, 72] width 113 height 10
click at [113, 330] on input "range" at bounding box center [144, 334] width 63 height 8
click at [122, 66] on span "Estilo" at bounding box center [129, 63] width 15 height 8
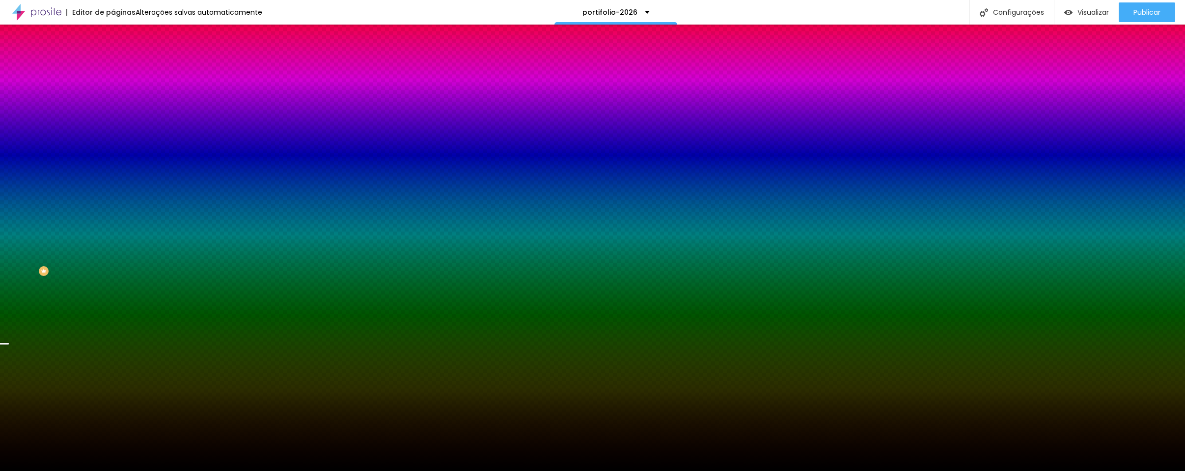
click at [113, 90] on span "Trocar imagem" at bounding box center [140, 86] width 54 height 8
click at [113, 102] on span "Nenhum" at bounding box center [126, 98] width 26 height 8
click at [113, 117] on span "Parallax" at bounding box center [125, 113] width 24 height 8
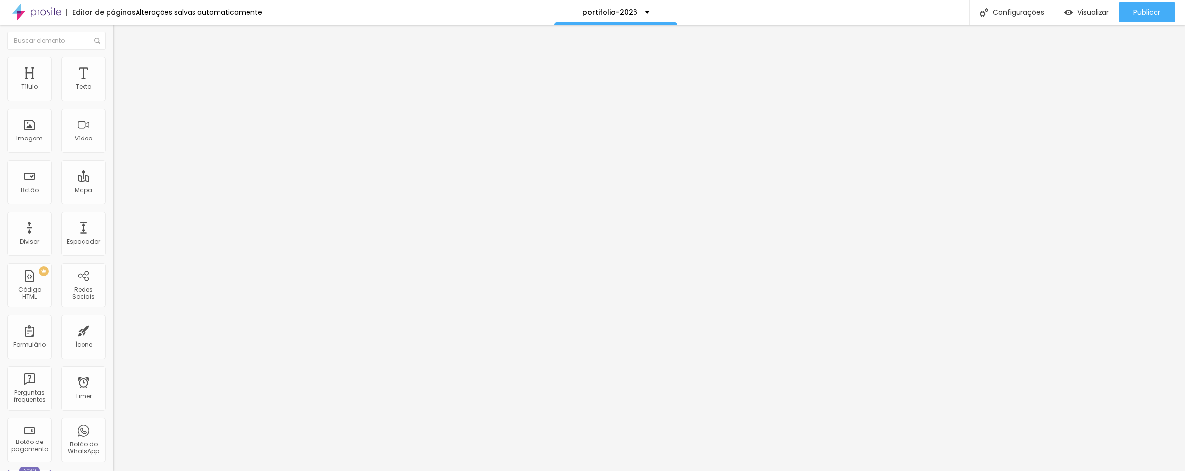
click at [117, 142] on icon "button" at bounding box center [120, 140] width 6 height 6
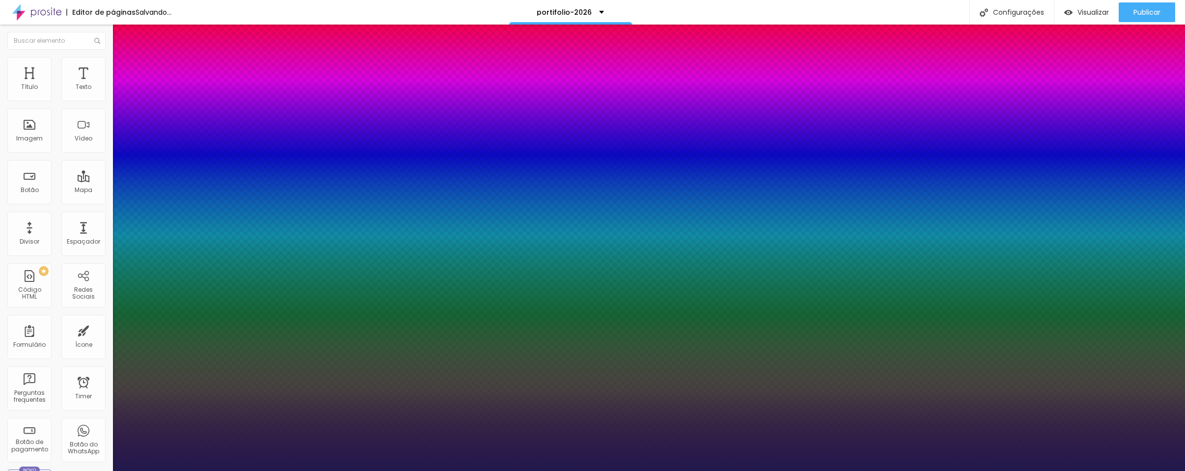
click at [408, 471] on div at bounding box center [592, 471] width 1185 height 0
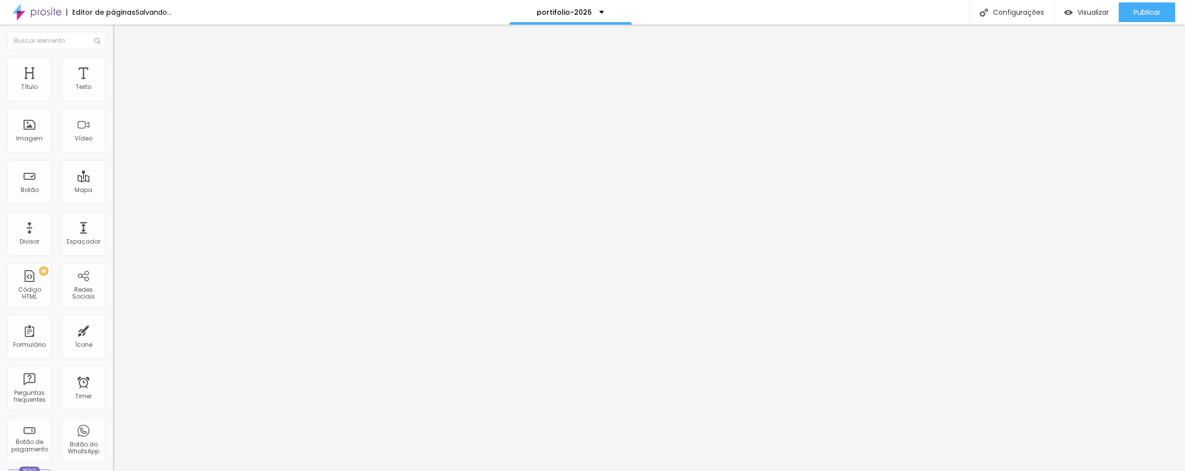
click at [113, 145] on button "button" at bounding box center [120, 140] width 14 height 10
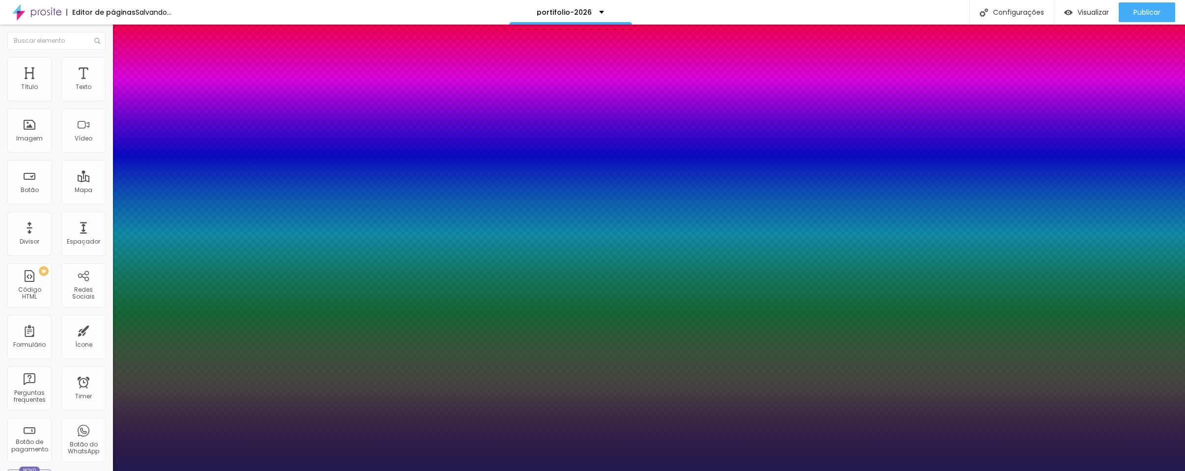
drag, startPoint x: 165, startPoint y: 349, endPoint x: 155, endPoint y: 346, distance: 9.8
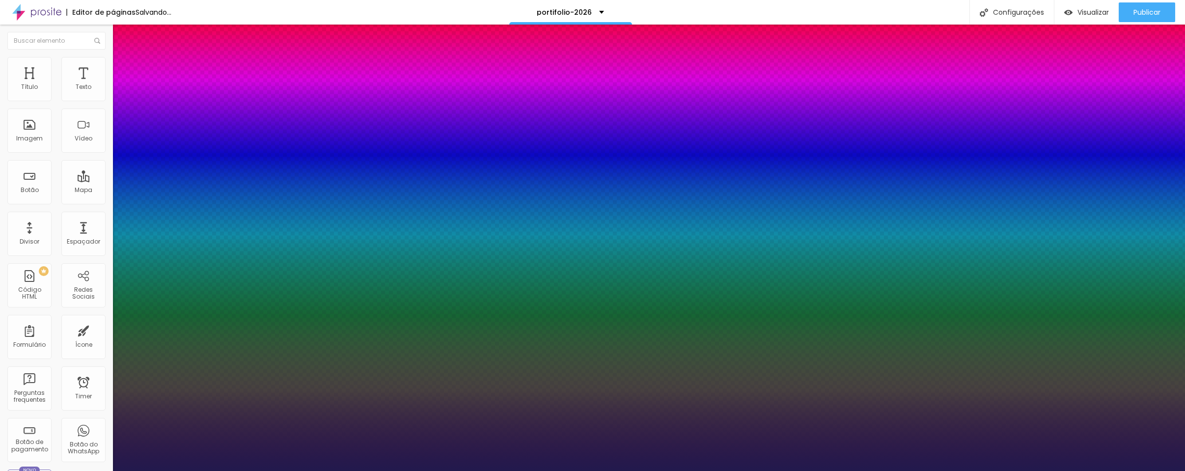
drag, startPoint x: 159, startPoint y: 346, endPoint x: 144, endPoint y: 342, distance: 15.4
click at [407, 471] on div at bounding box center [592, 471] width 1185 height 0
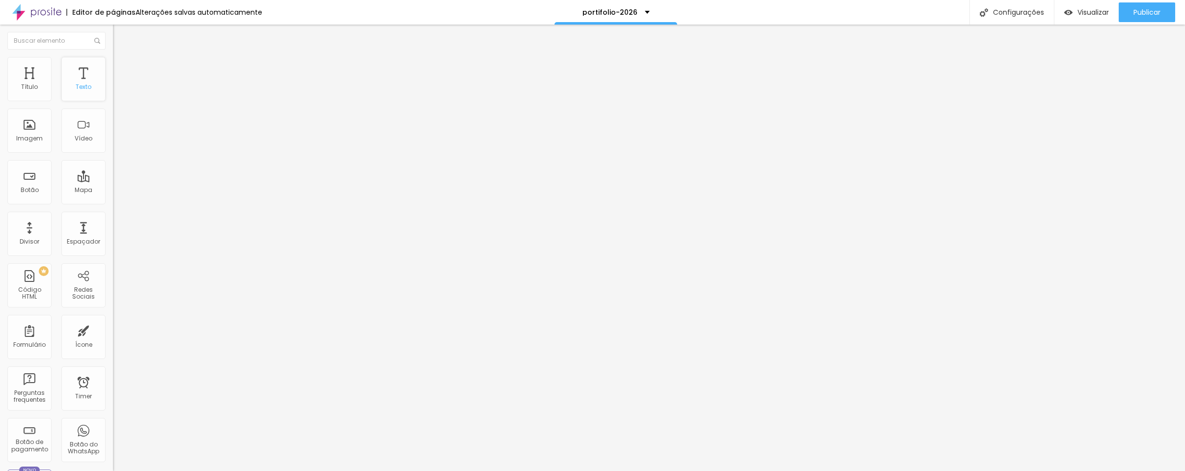
click at [79, 80] on div "Texto" at bounding box center [83, 79] width 44 height 44
click at [120, 37] on img "button" at bounding box center [124, 36] width 8 height 8
drag, startPoint x: 49, startPoint y: 112, endPoint x: -34, endPoint y: 112, distance: 83.5
click at [0, 112] on html "Editor de páginas Salvando... portifolio-2026 Configurações Configurações da pá…" at bounding box center [592, 235] width 1185 height 471
click at [113, 202] on input "https://" at bounding box center [172, 198] width 118 height 10
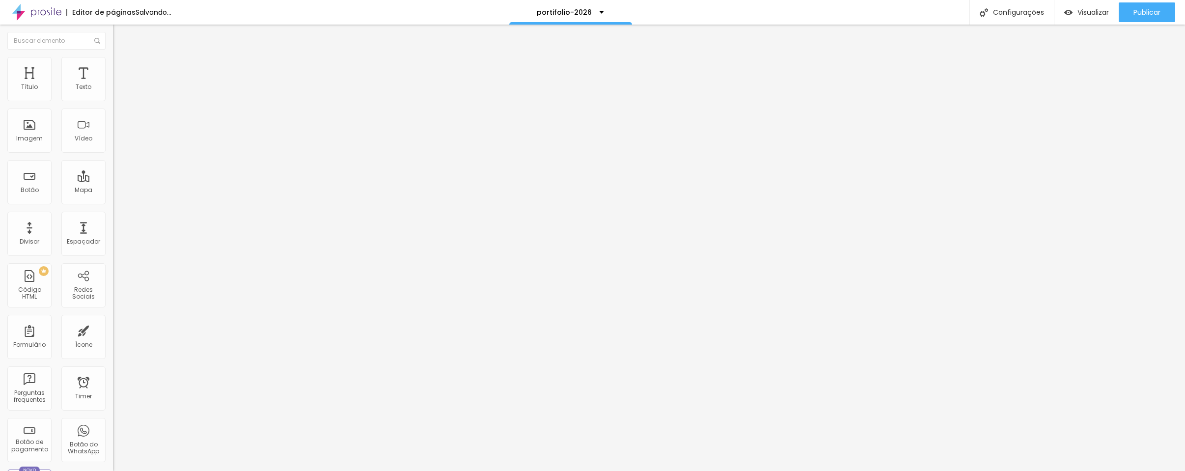
click at [113, 202] on input "https://" at bounding box center [172, 198] width 118 height 10
paste input "[DOMAIN_NAME]"
click at [113, 220] on div "Abrir em uma nova aba" at bounding box center [169, 217] width 113 height 5
click at [1139, 12] on span "Publicar" at bounding box center [1147, 12] width 27 height 8
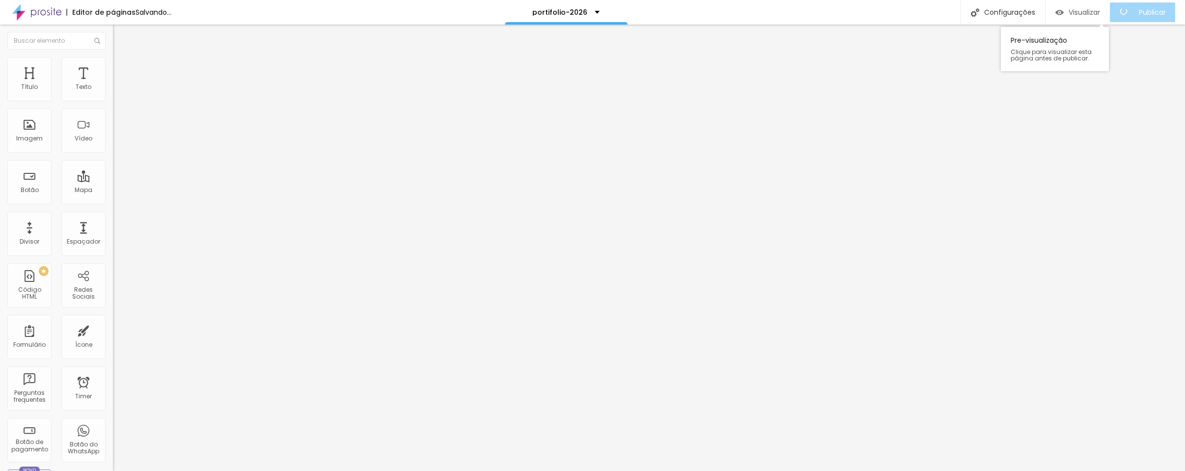
click at [1088, 18] on div "Visualizar" at bounding box center [1077, 12] width 45 height 20
click at [1157, 11] on span "Publicar" at bounding box center [1147, 12] width 27 height 8
click at [1161, 20] on button "Publicar" at bounding box center [1147, 12] width 56 height 20
click at [1088, 13] on span "Visualizar" at bounding box center [1084, 12] width 31 height 8
